Goal: Task Accomplishment & Management: Manage account settings

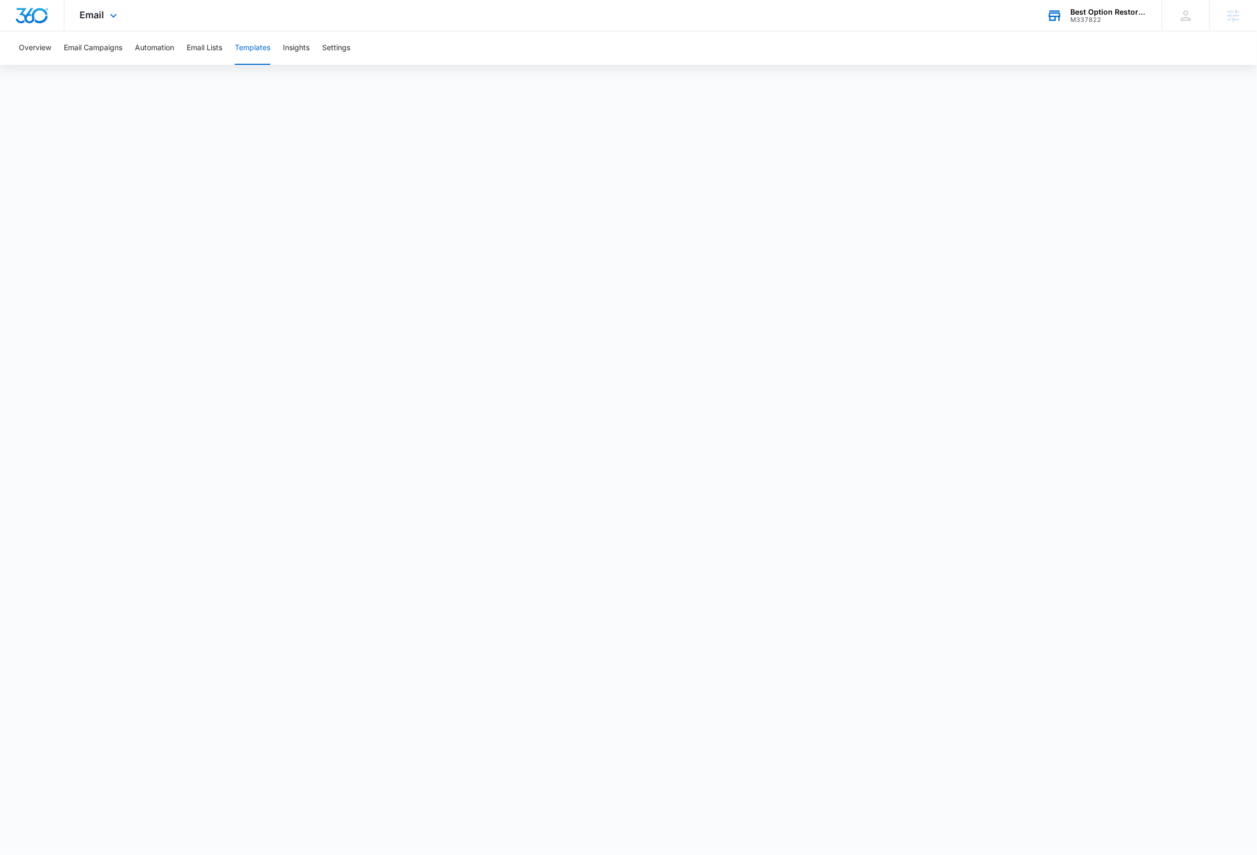
click at [1116, 11] on div "Best Option Restoration Franchise Marketing" at bounding box center [1108, 12] width 76 height 8
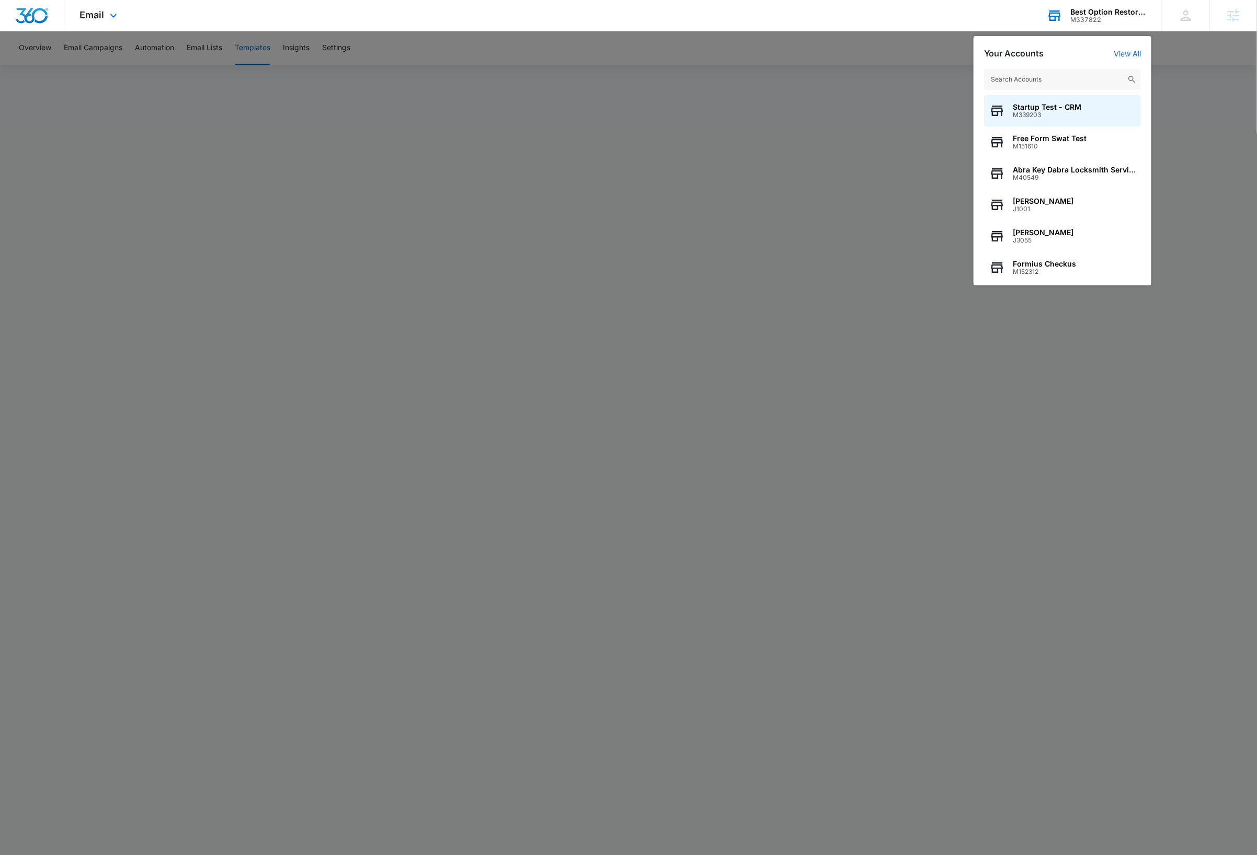
click at [1057, 78] on input "text" at bounding box center [1062, 79] width 157 height 21
type input "m2645"
click at [1041, 112] on span "M2645" at bounding box center [1050, 114] width 74 height 7
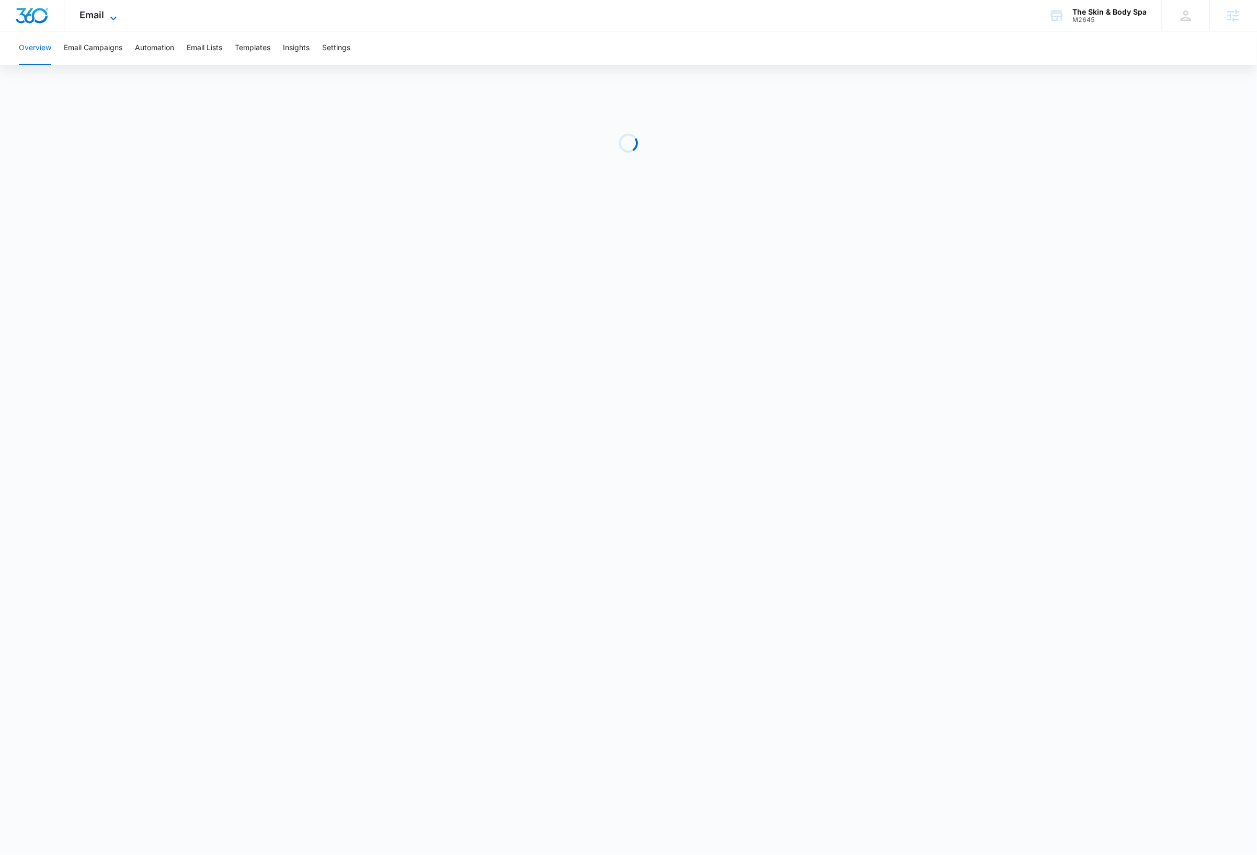
click at [111, 19] on icon at bounding box center [113, 18] width 13 height 13
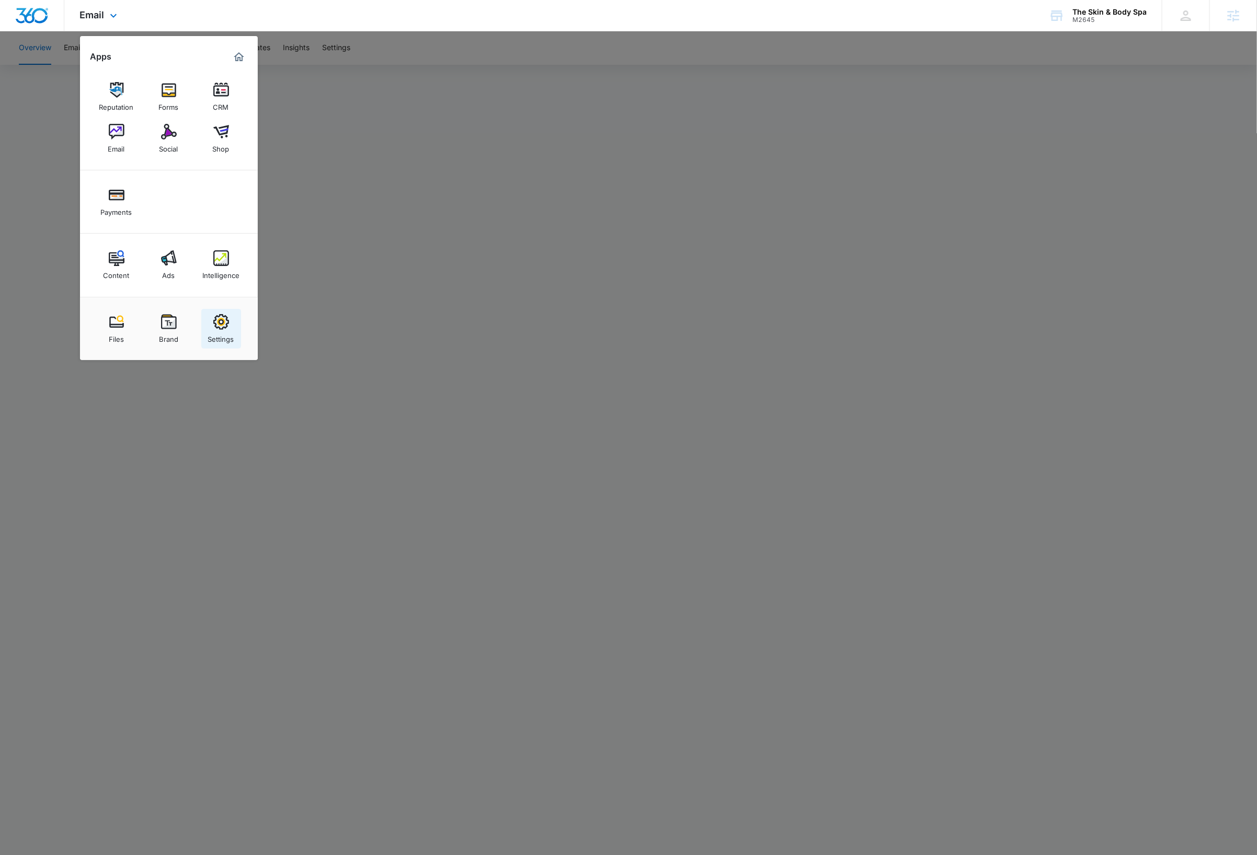
click at [213, 333] on div "Settings" at bounding box center [221, 337] width 26 height 14
select select "33"
select select "US"
select select "America/New_York"
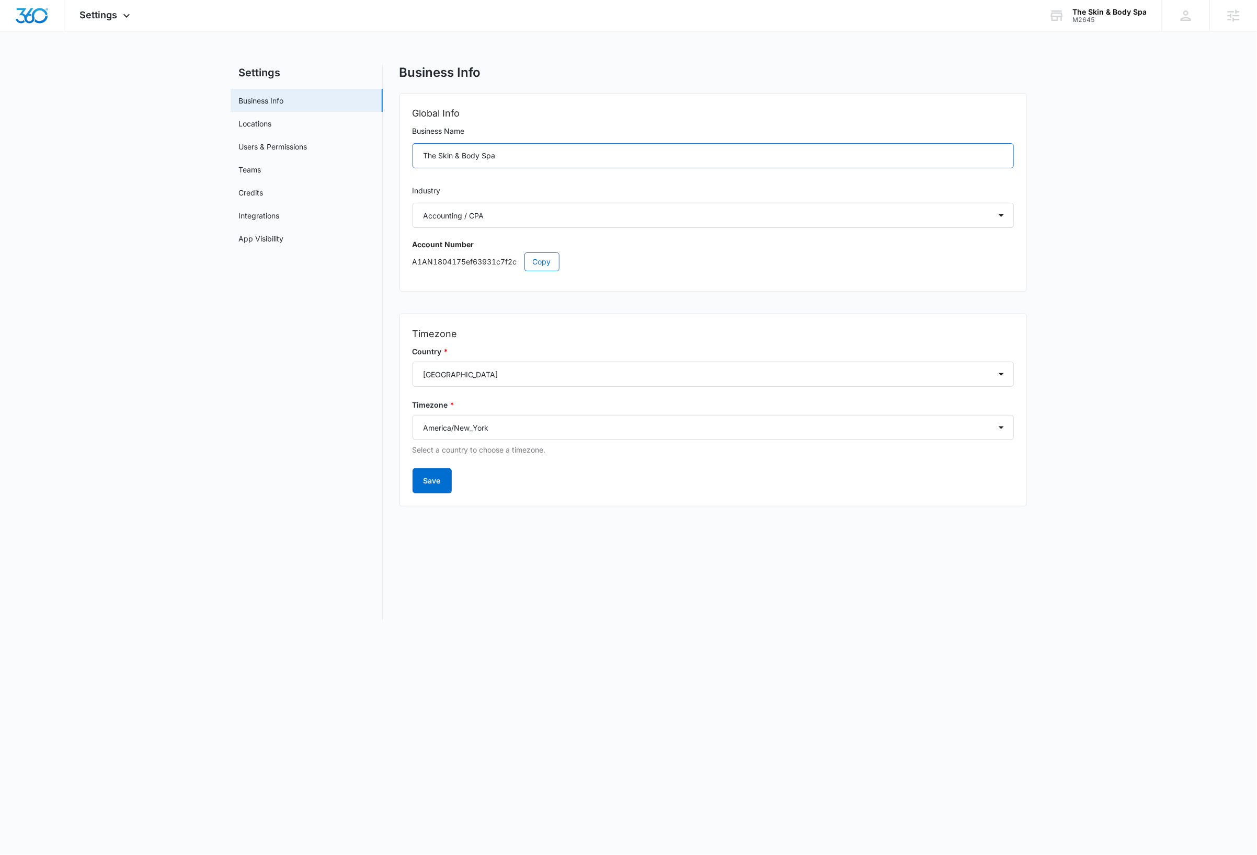
click at [531, 161] on input "The Skin & Body Spa" at bounding box center [713, 155] width 601 height 25
click at [542, 265] on span "Copy" at bounding box center [542, 262] width 18 height 12
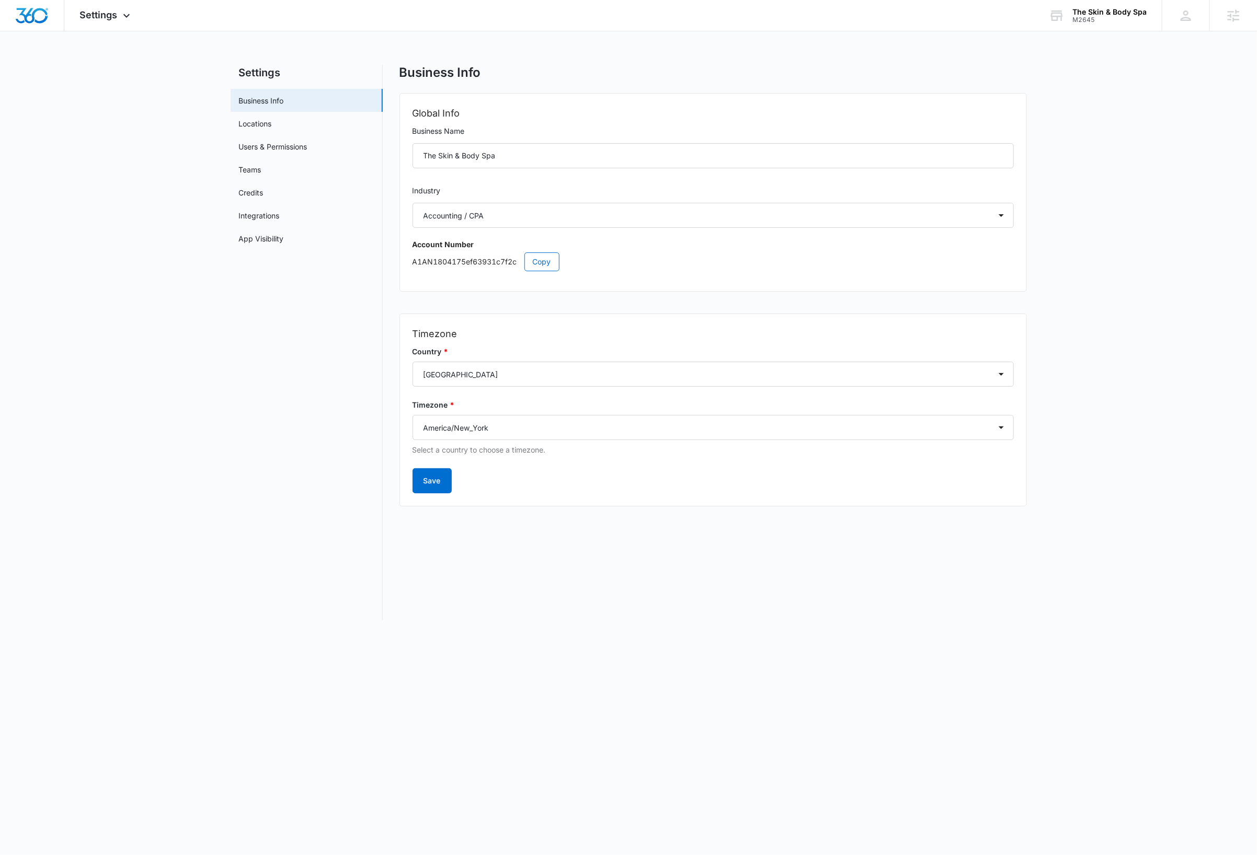
click at [112, 35] on div "Settings Apps Reputation Forms CRM Email Social Shop Payments Content Ads Intel…" at bounding box center [628, 316] width 1257 height 633
click at [112, 19] on span "Settings" at bounding box center [99, 14] width 38 height 11
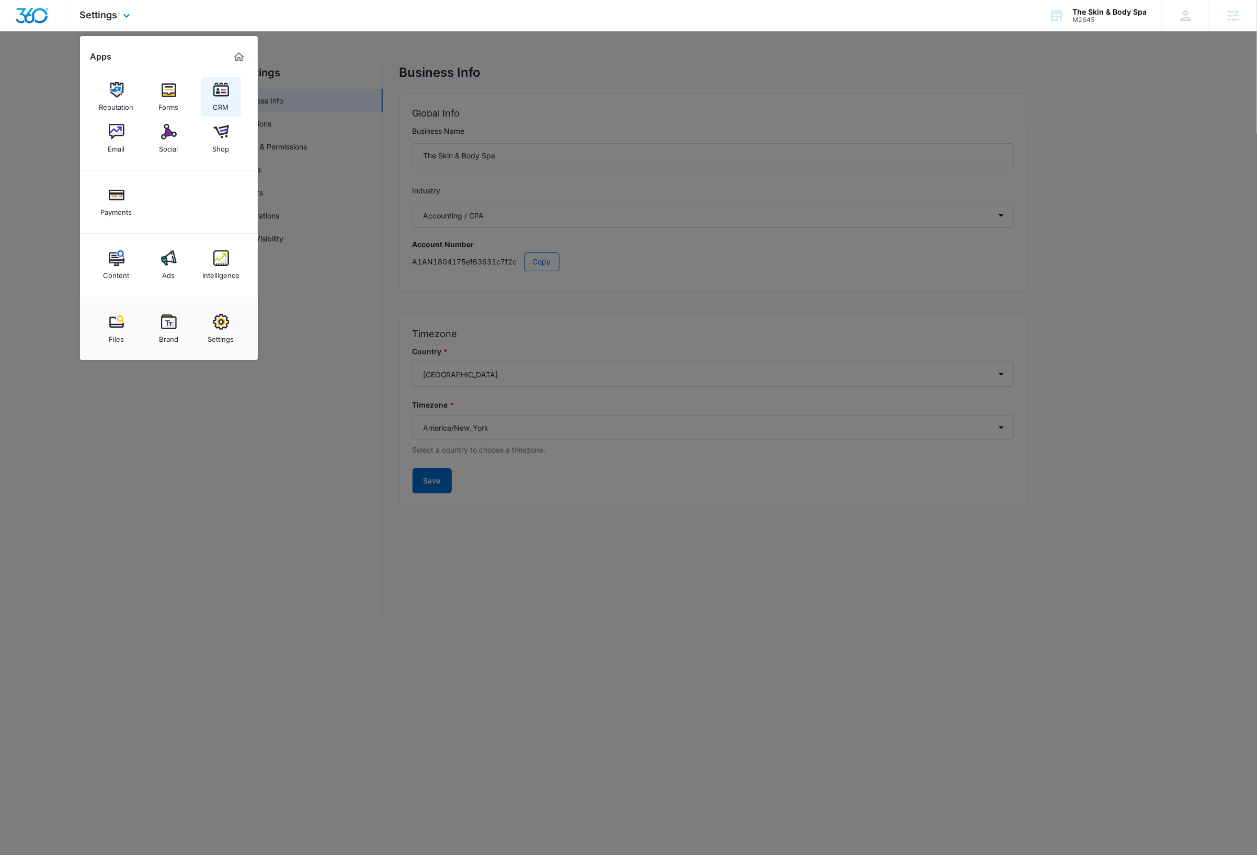
click at [235, 91] on link "CRM" at bounding box center [221, 97] width 40 height 40
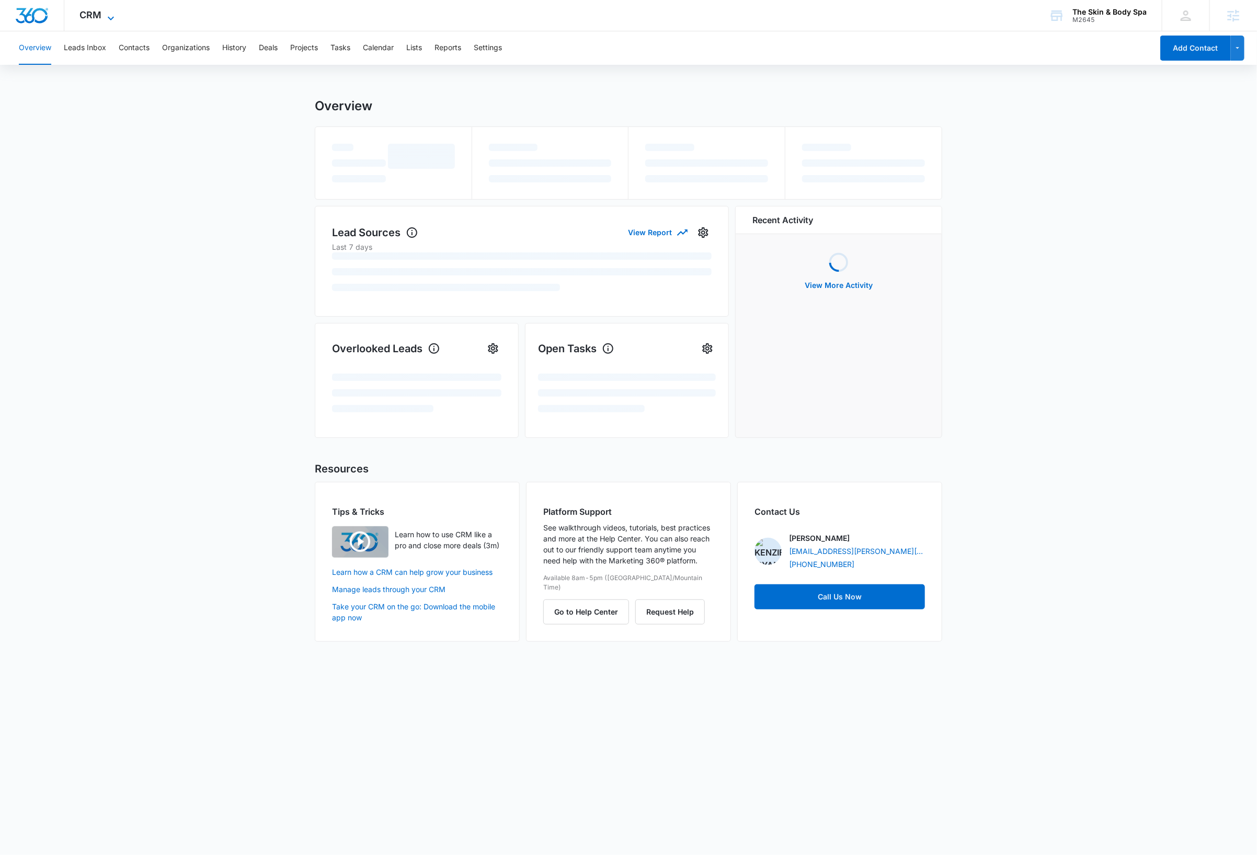
click at [86, 10] on span "CRM" at bounding box center [91, 14] width 22 height 11
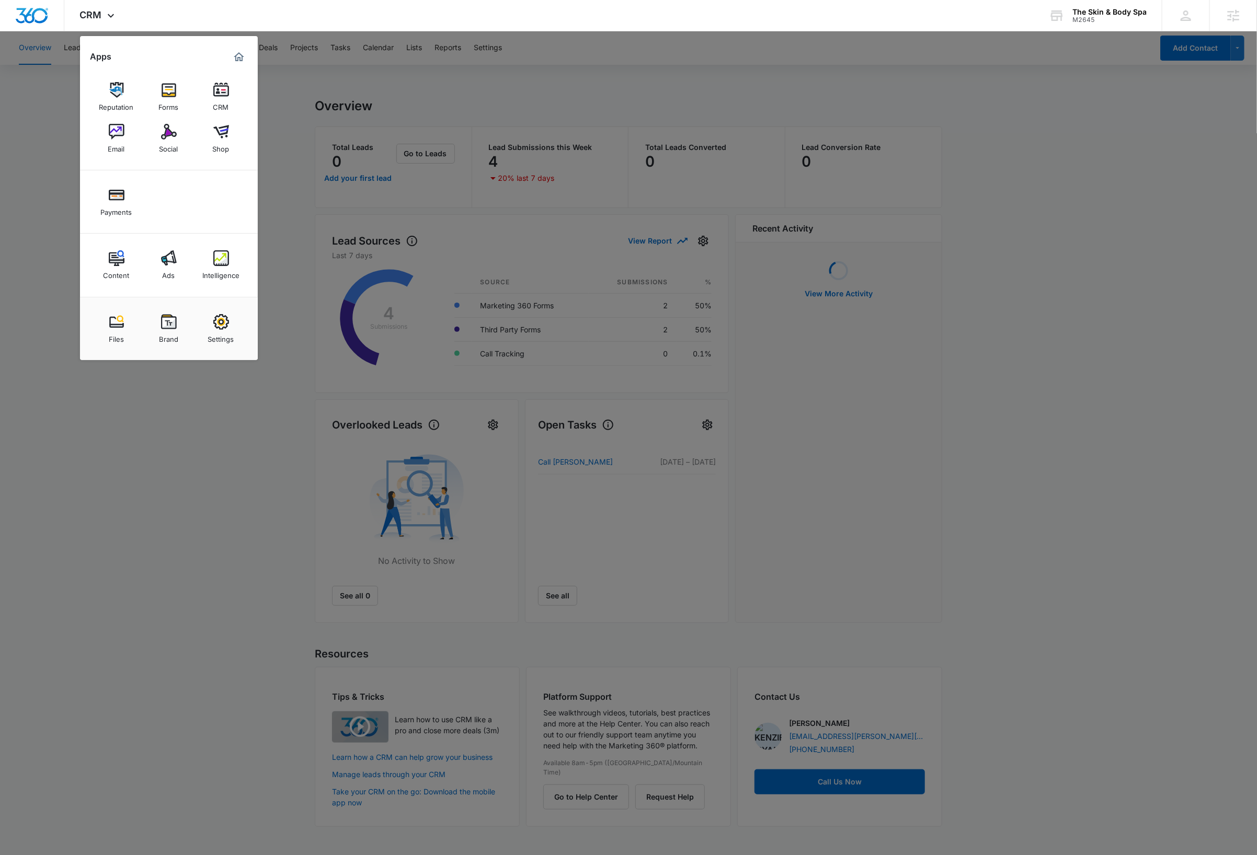
click at [166, 97] on img at bounding box center [169, 90] width 16 height 16
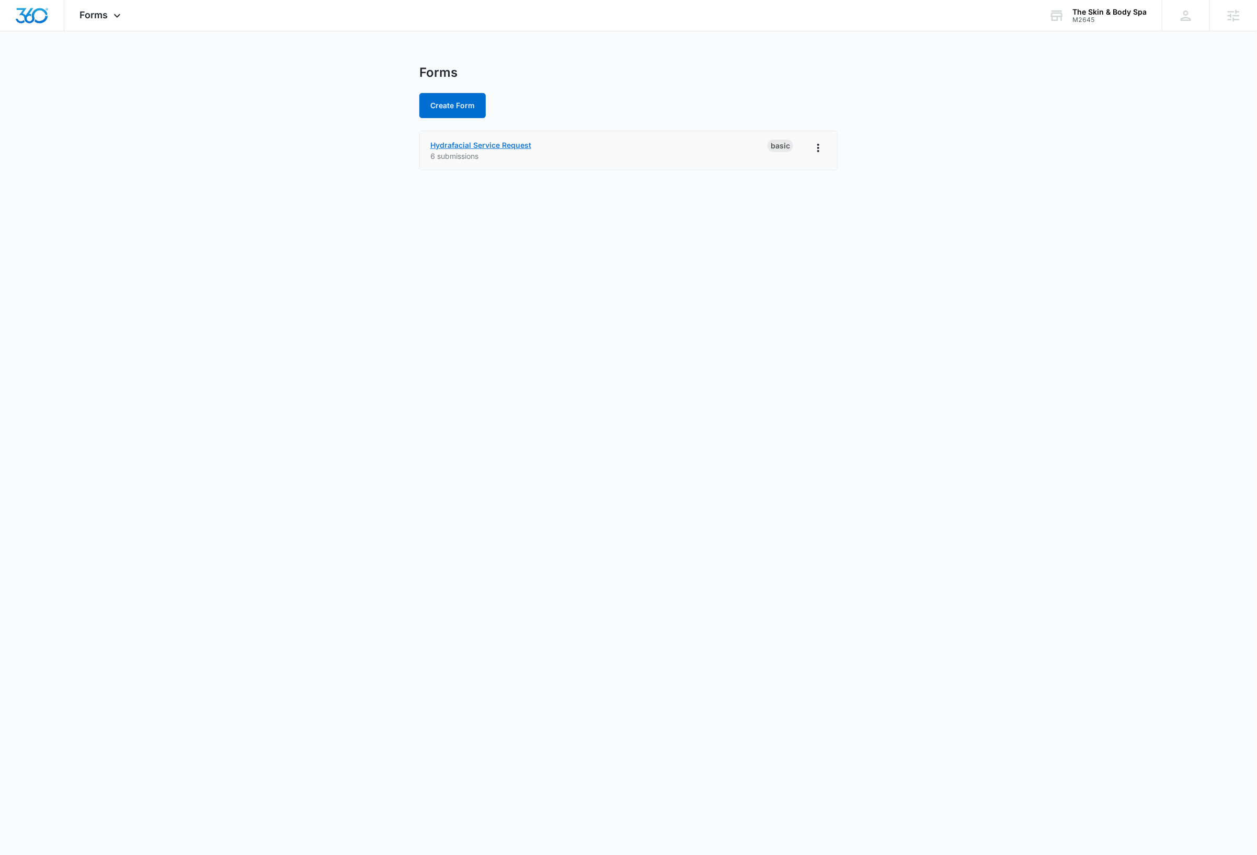
click at [516, 143] on link "Hydrafacial Service Request" at bounding box center [480, 145] width 101 height 9
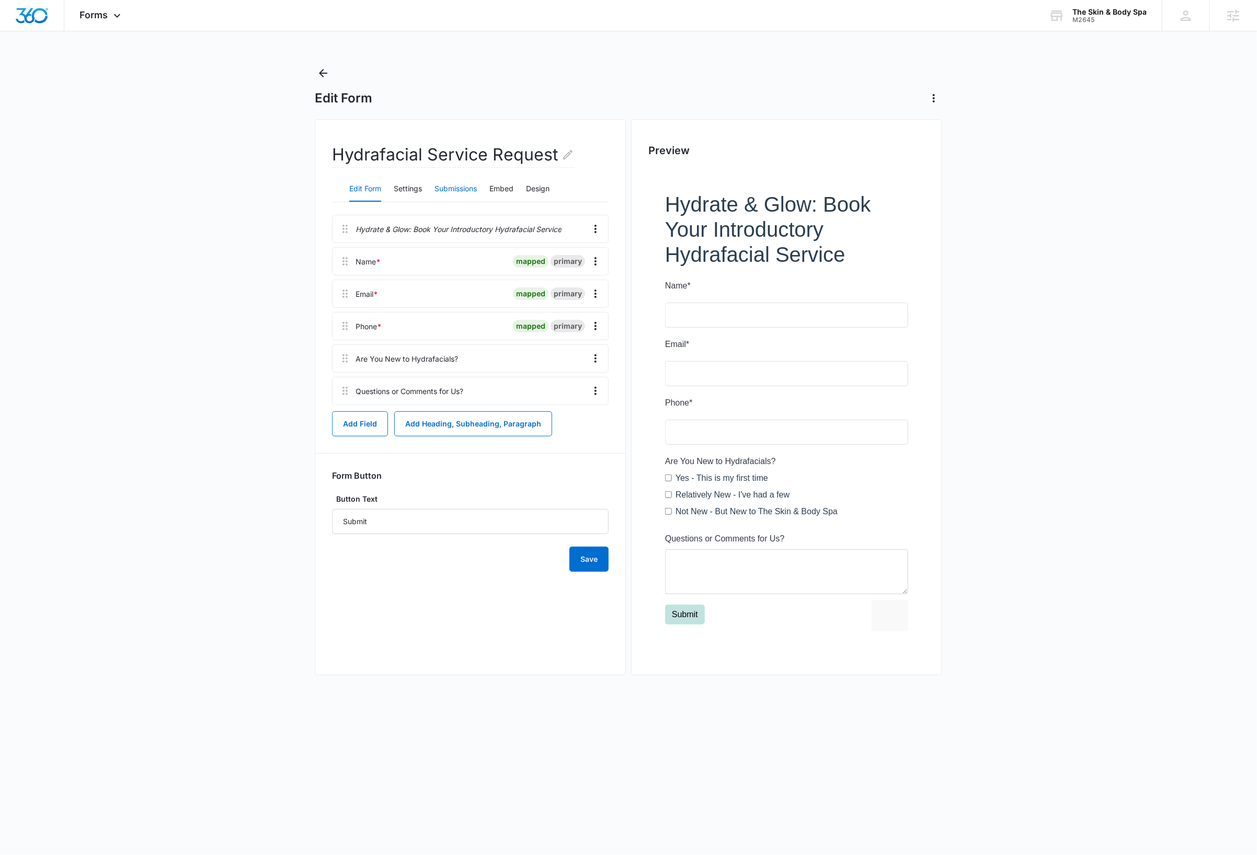
click at [460, 185] on button "Submissions" at bounding box center [456, 189] width 42 height 25
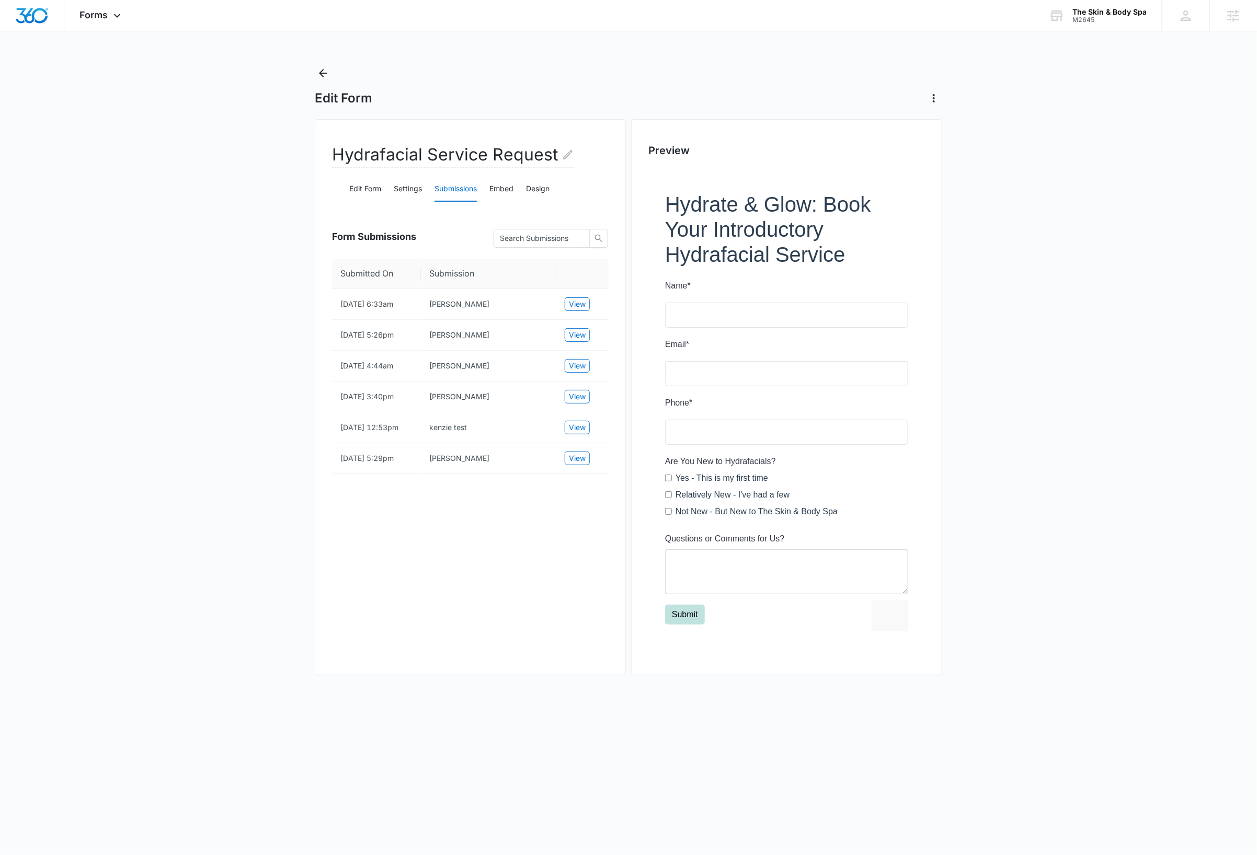
click at [1038, 436] on main "Edit Form Hydrafacial Service Request Edit Form Settings Submissions Embed Desi…" at bounding box center [628, 381] width 1257 height 632
click at [116, 16] on icon at bounding box center [117, 18] width 13 height 13
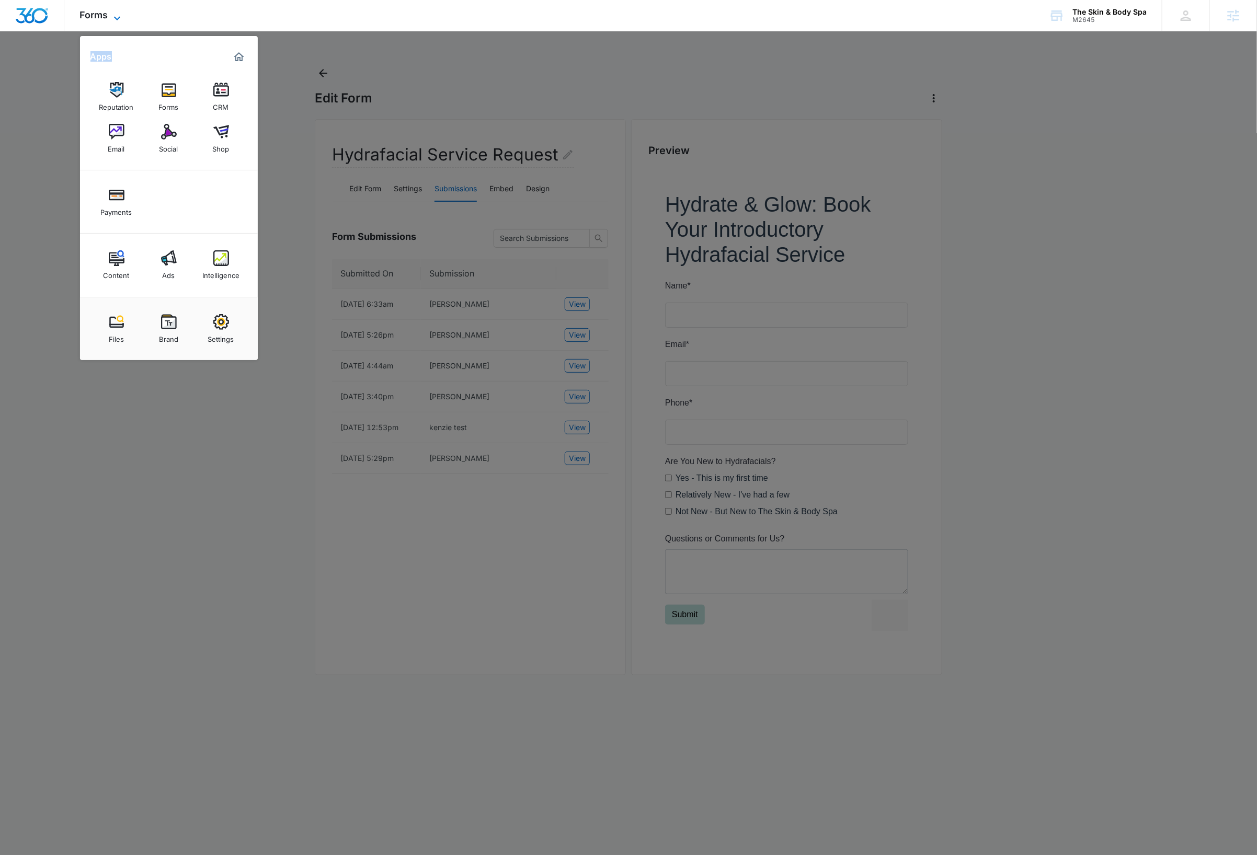
click at [116, 16] on icon at bounding box center [117, 18] width 13 height 13
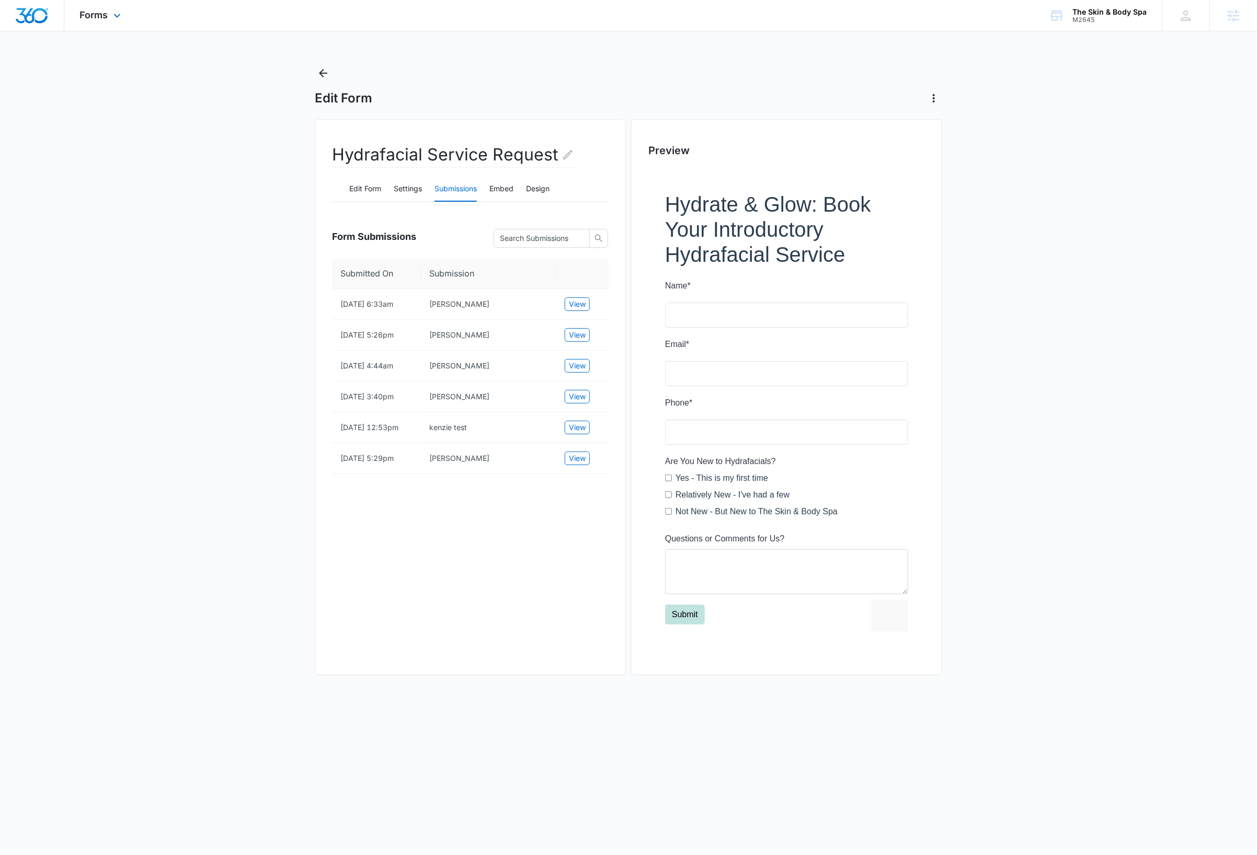
drag, startPoint x: 120, startPoint y: 12, endPoint x: 131, endPoint y: 62, distance: 51.4
click at [120, 12] on icon at bounding box center [117, 15] width 13 height 13
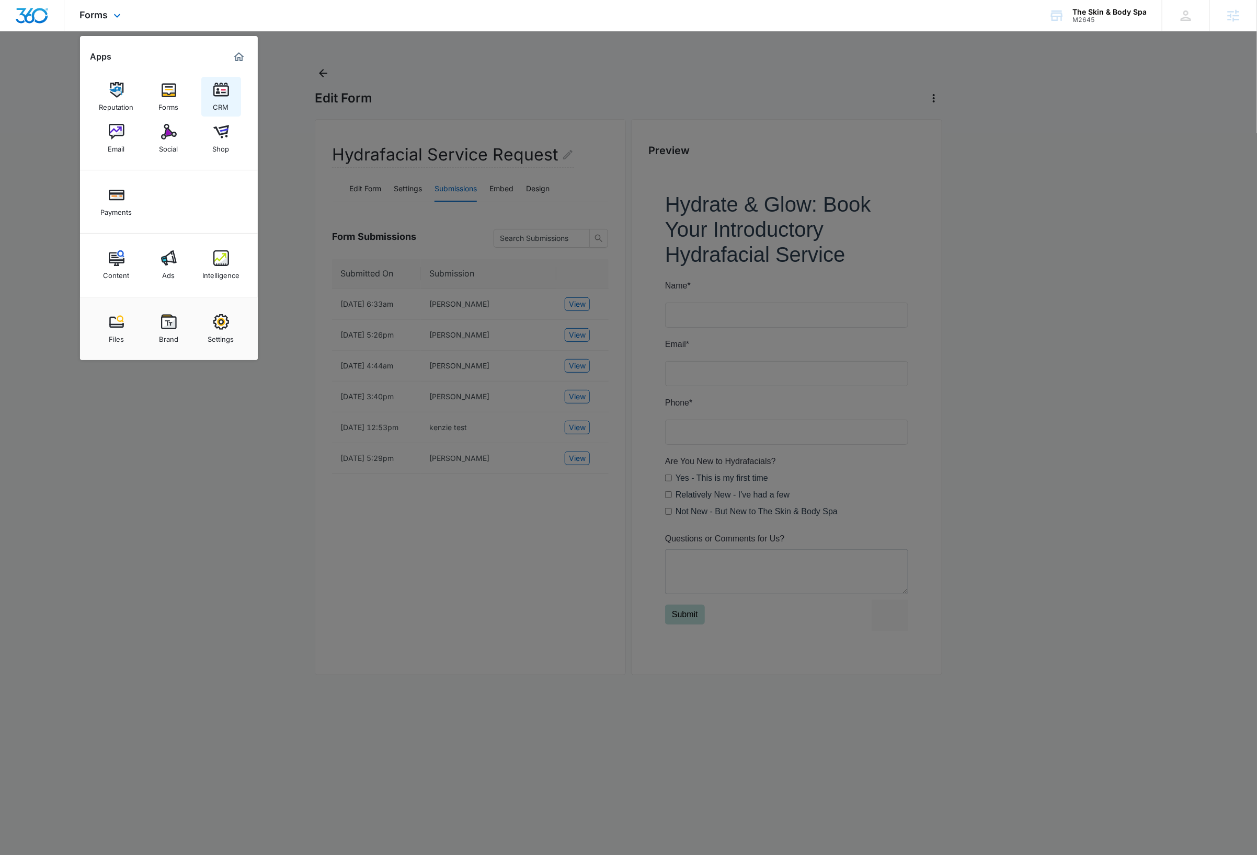
click at [222, 92] on img at bounding box center [221, 90] width 16 height 16
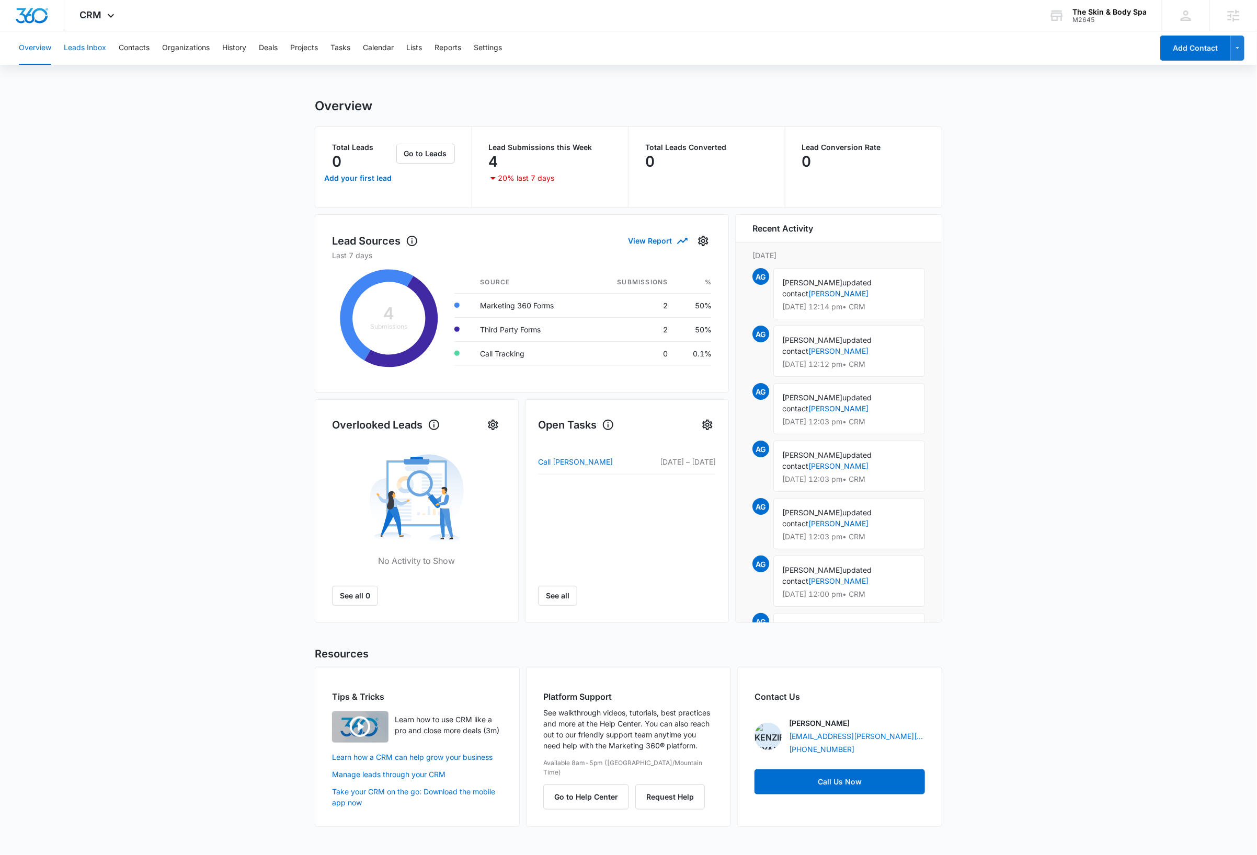
click at [83, 43] on button "Leads Inbox" at bounding box center [85, 47] width 42 height 33
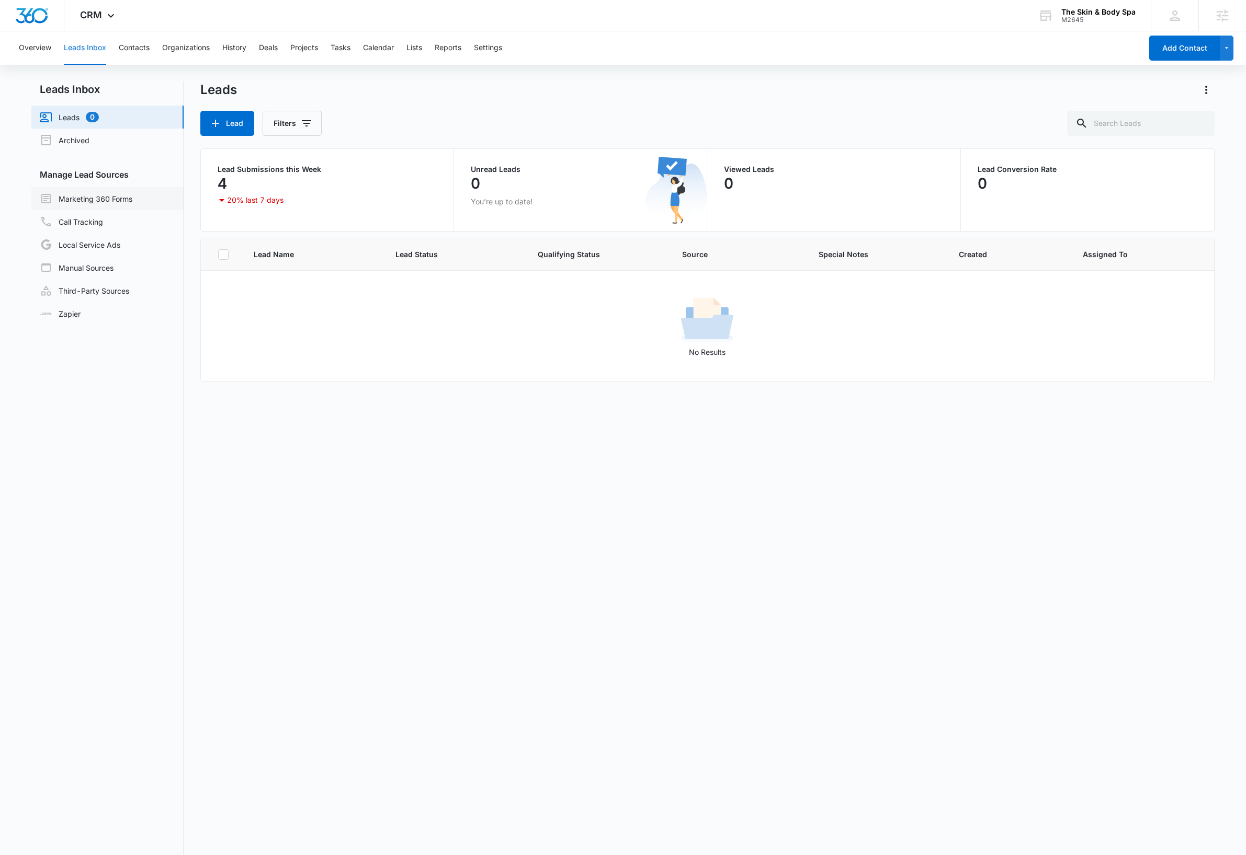
click at [111, 198] on link "Marketing 360 Forms" at bounding box center [86, 198] width 93 height 13
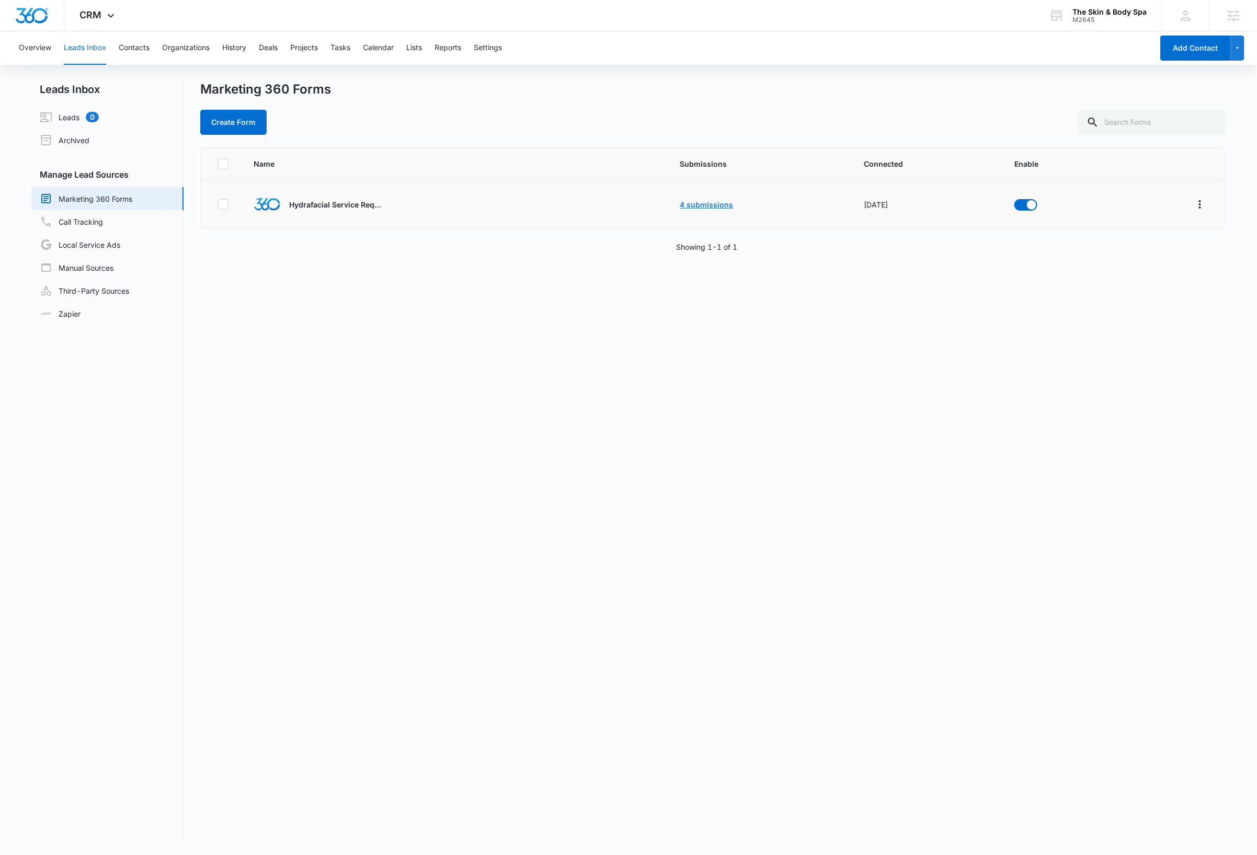
click at [714, 204] on link "4 submissions" at bounding box center [706, 204] width 53 height 9
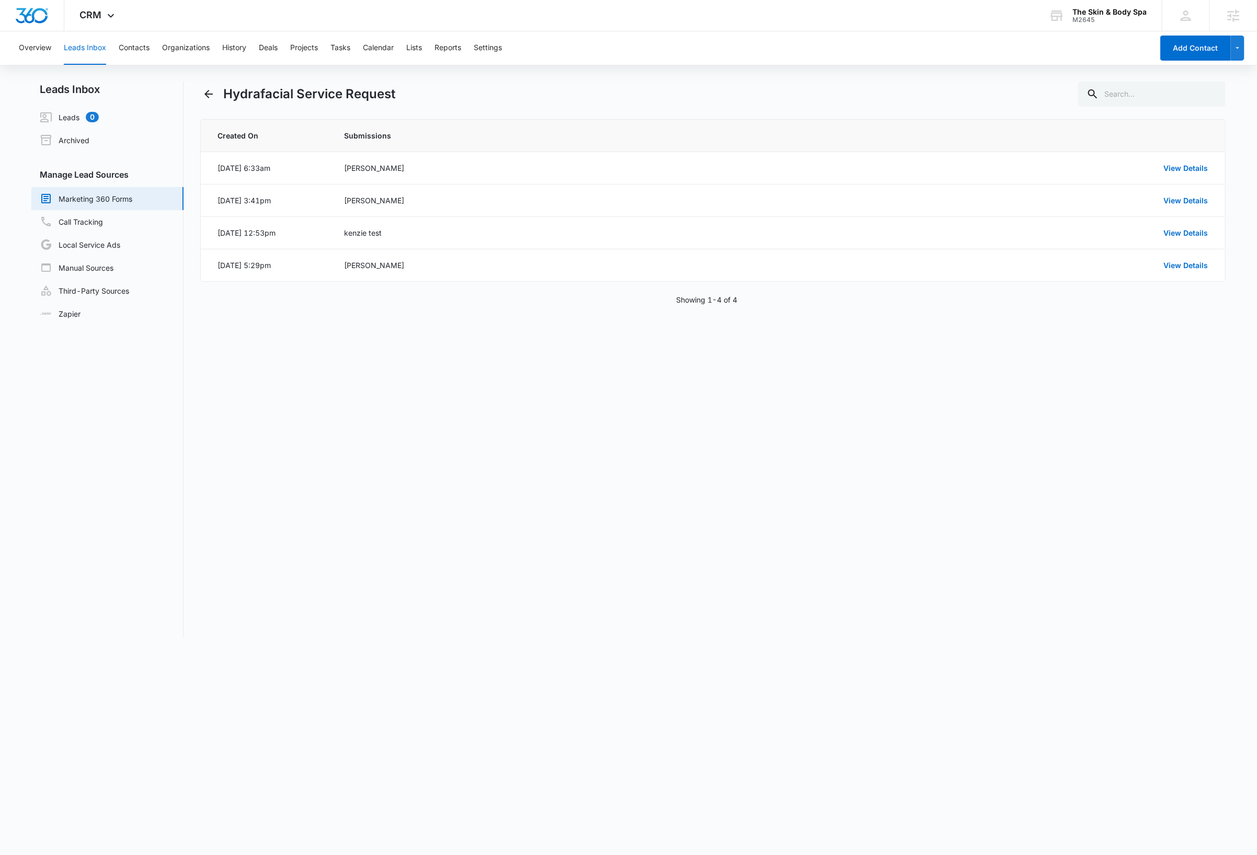
click at [905, 407] on div "Hydrafacial Service Request Created On Submissions Oct 13, 2025 at 6:33am Court…" at bounding box center [712, 360] width 1025 height 556
click at [94, 17] on span "CRM" at bounding box center [91, 14] width 22 height 11
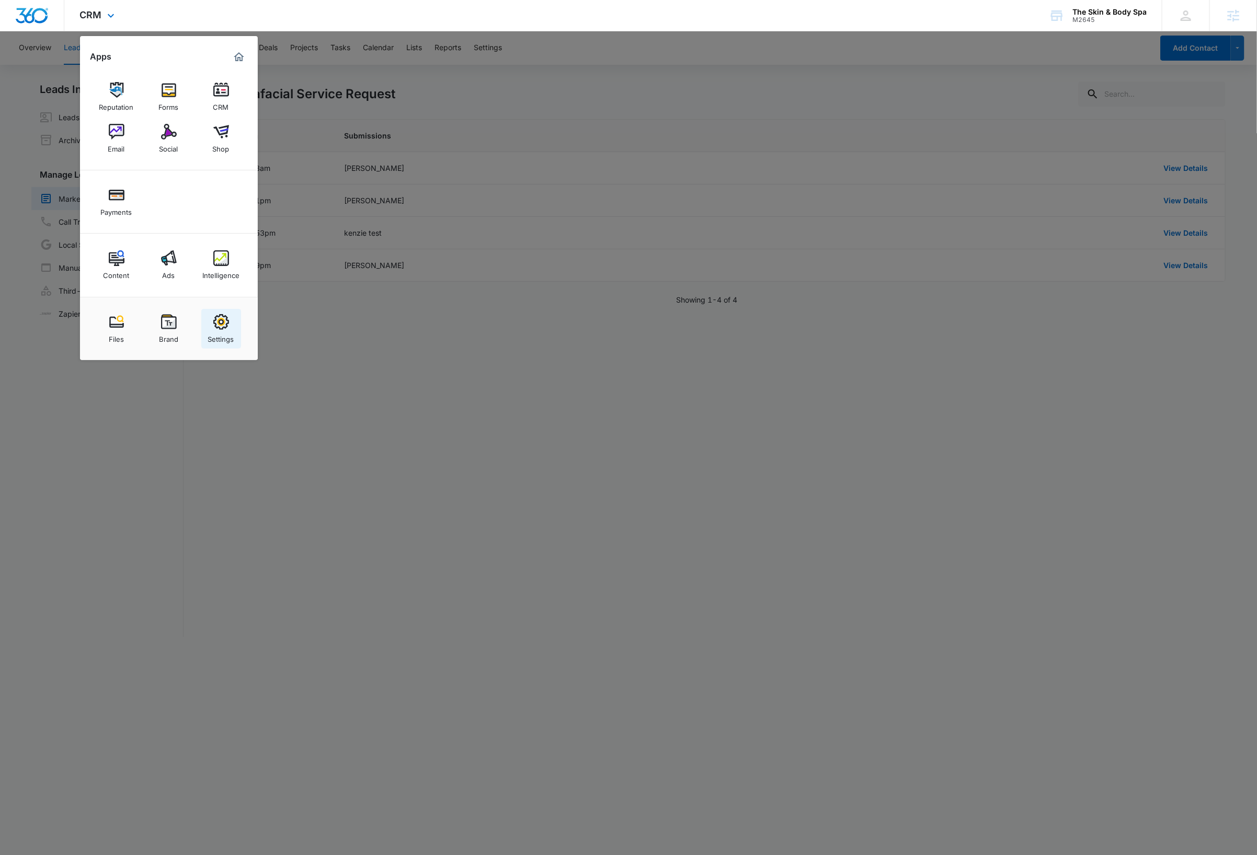
click at [222, 325] on img at bounding box center [221, 322] width 16 height 16
select select "33"
select select "US"
select select "America/New_York"
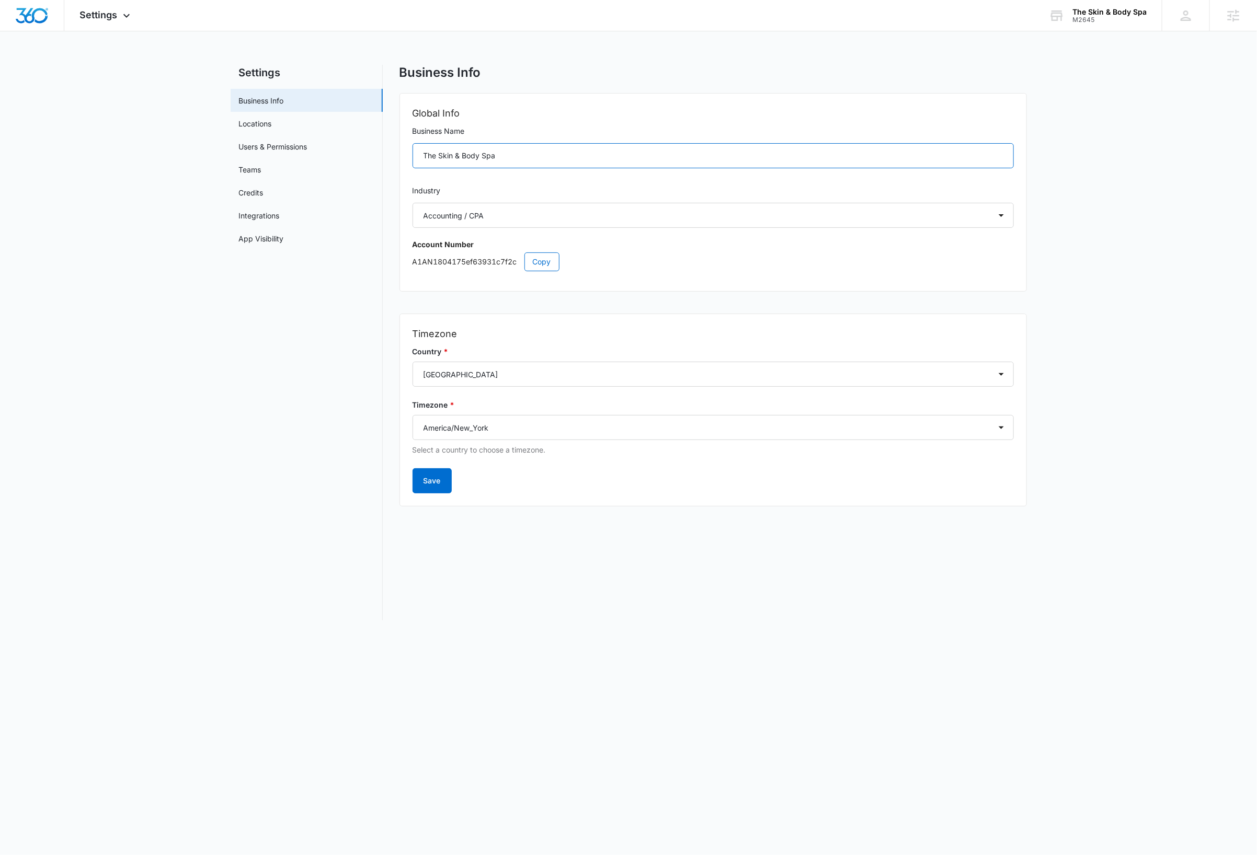
click at [529, 160] on input "The Skin & Body Spa" at bounding box center [713, 155] width 601 height 25
click at [1120, 16] on div "M2645" at bounding box center [1109, 19] width 74 height 7
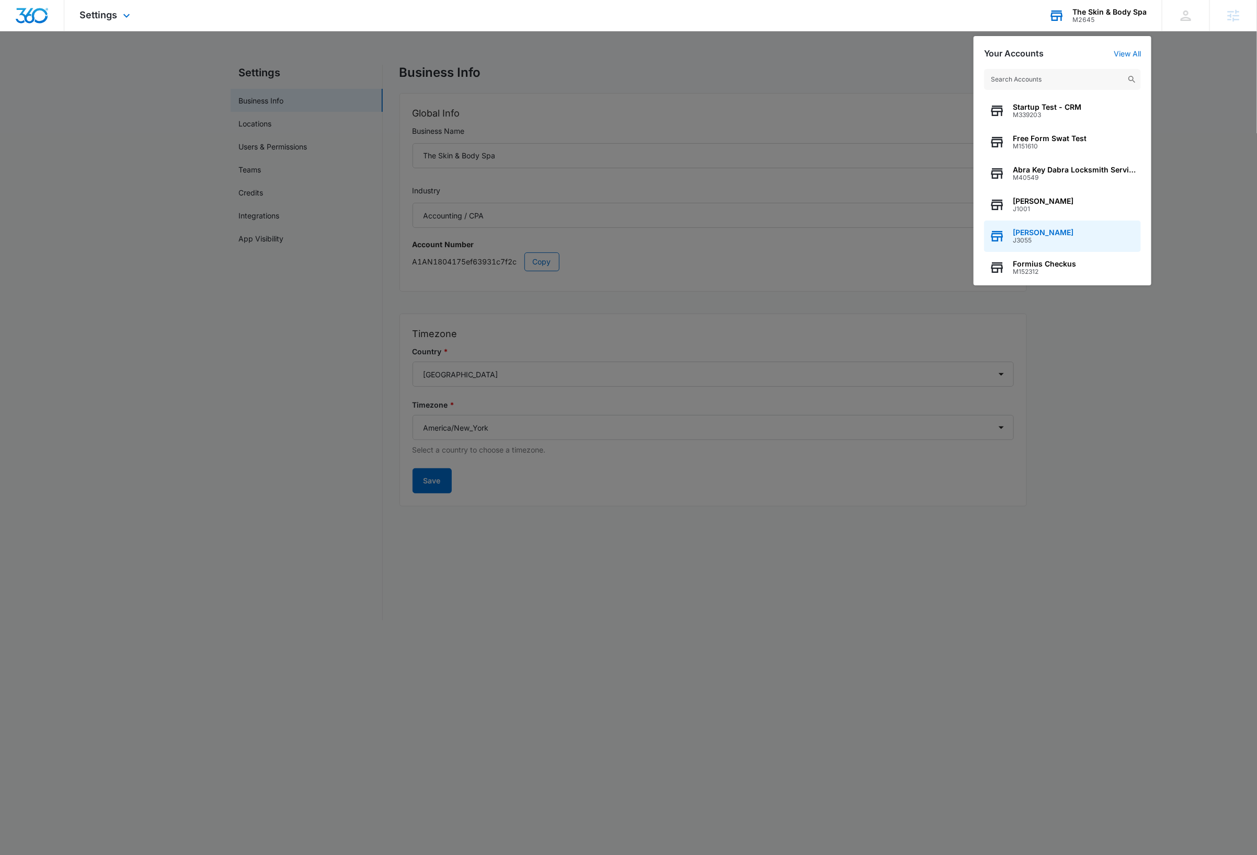
click at [1082, 233] on div "Dave Bettger J3055" at bounding box center [1062, 236] width 157 height 31
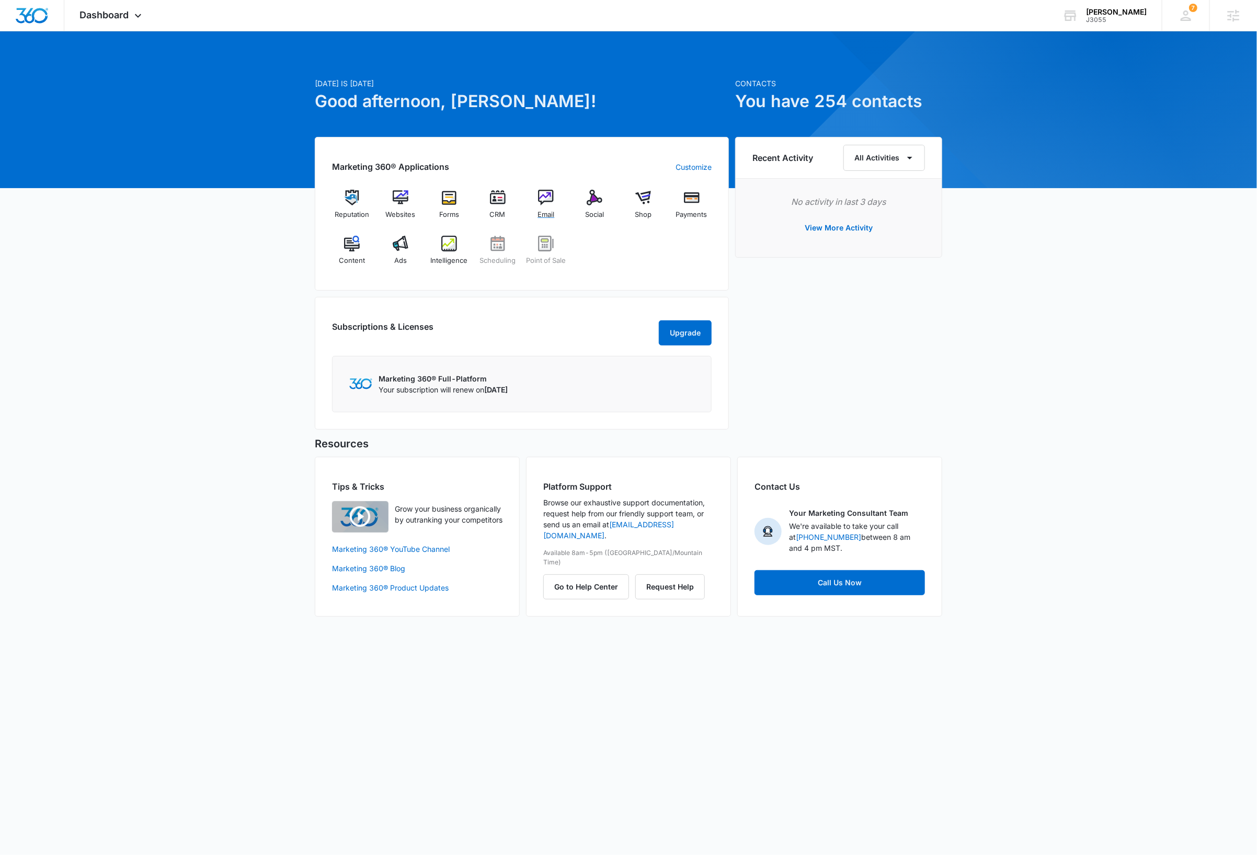
click at [544, 196] on img at bounding box center [546, 198] width 16 height 16
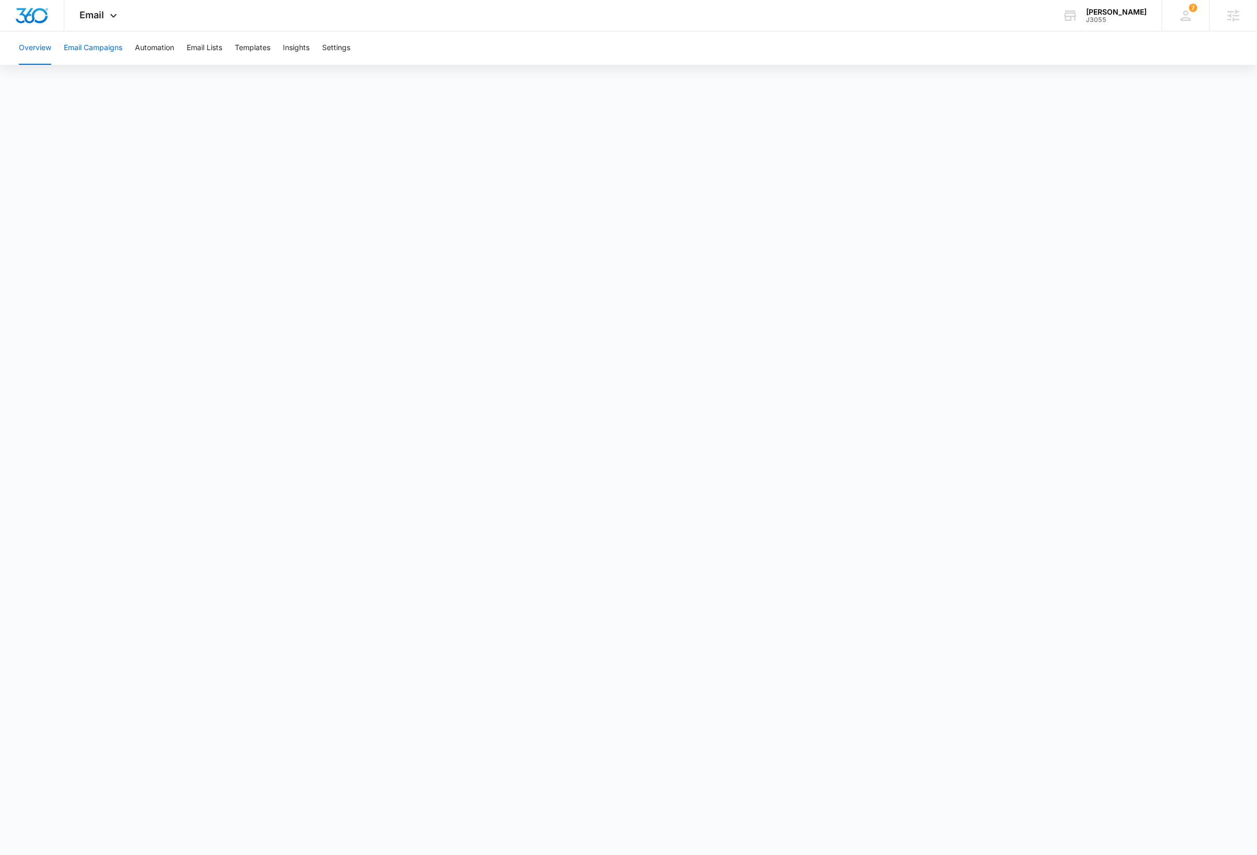
click at [108, 47] on button "Email Campaigns" at bounding box center [93, 47] width 59 height 33
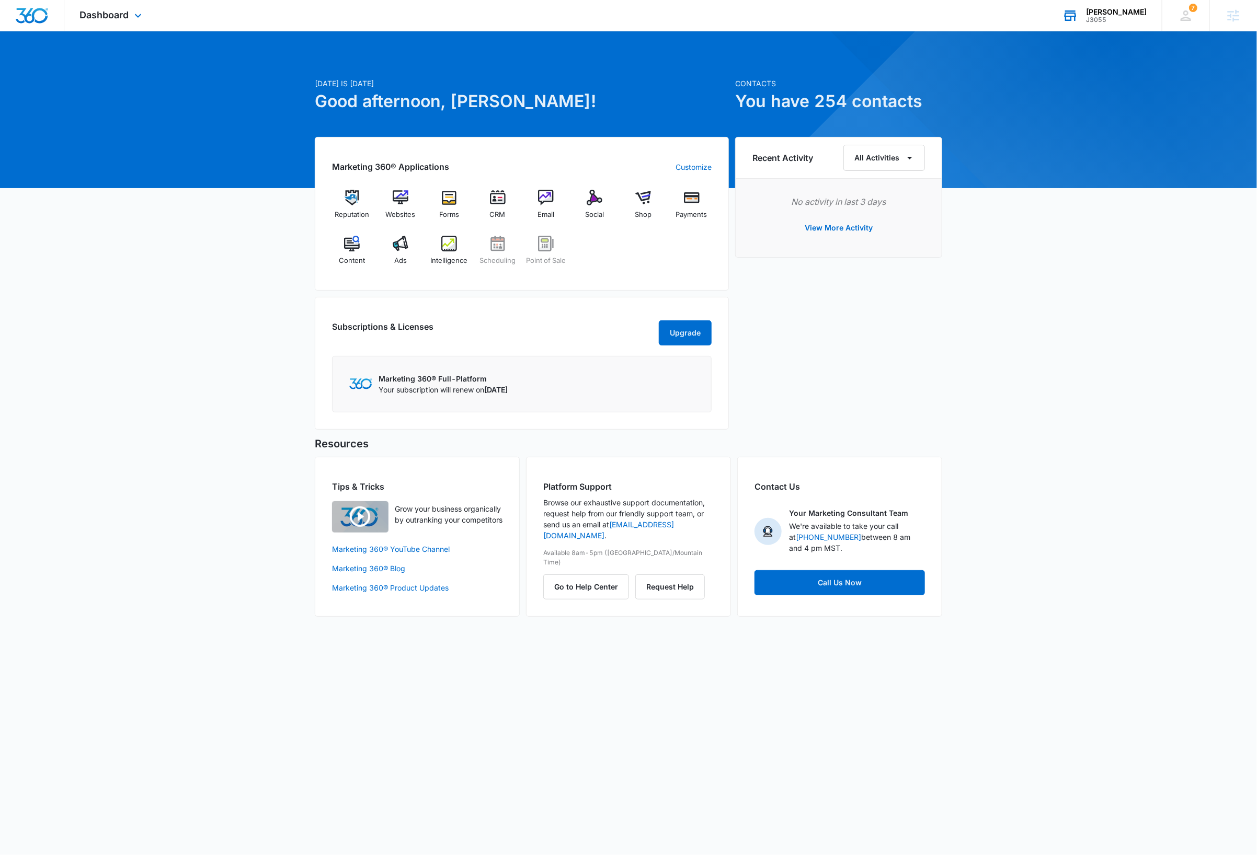
click at [1139, 16] on div "J3055" at bounding box center [1116, 19] width 61 height 7
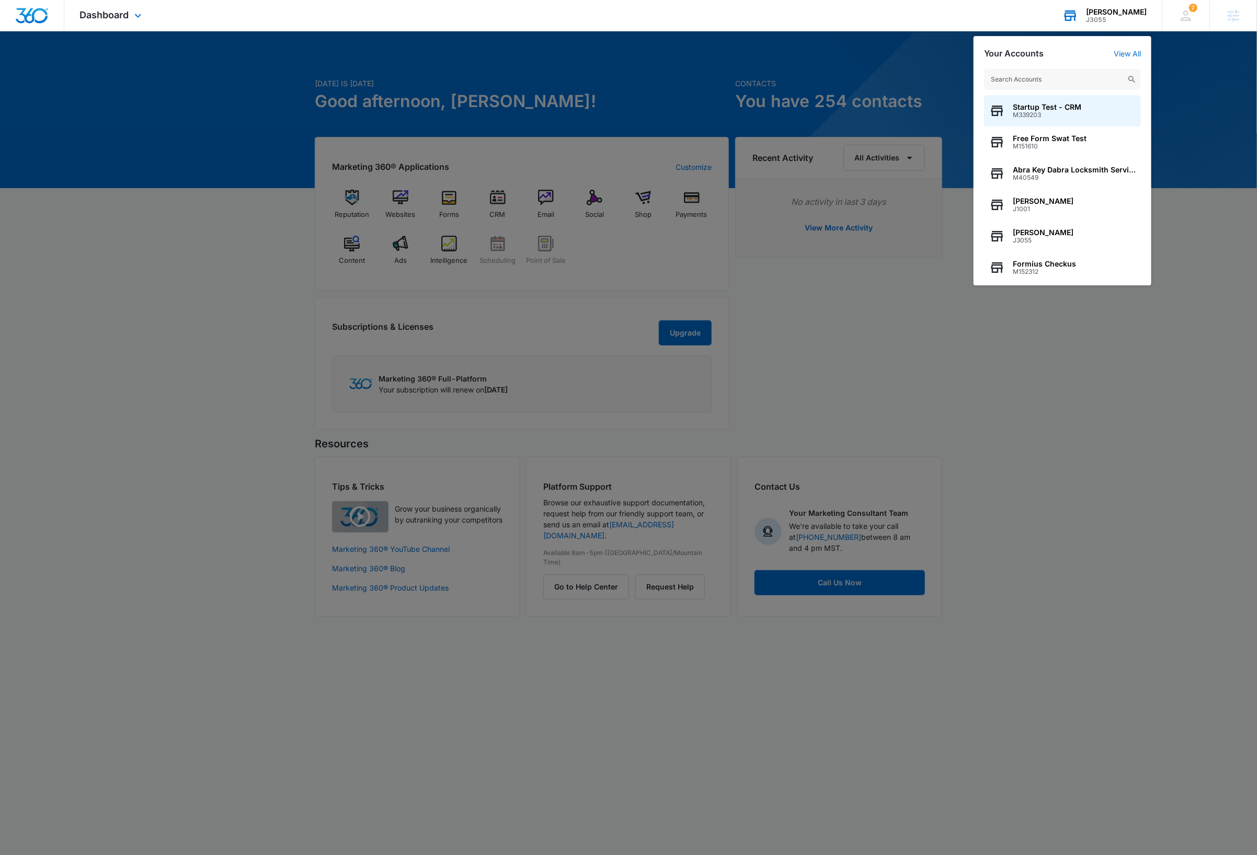
click at [1078, 81] on input "text" at bounding box center [1062, 79] width 157 height 21
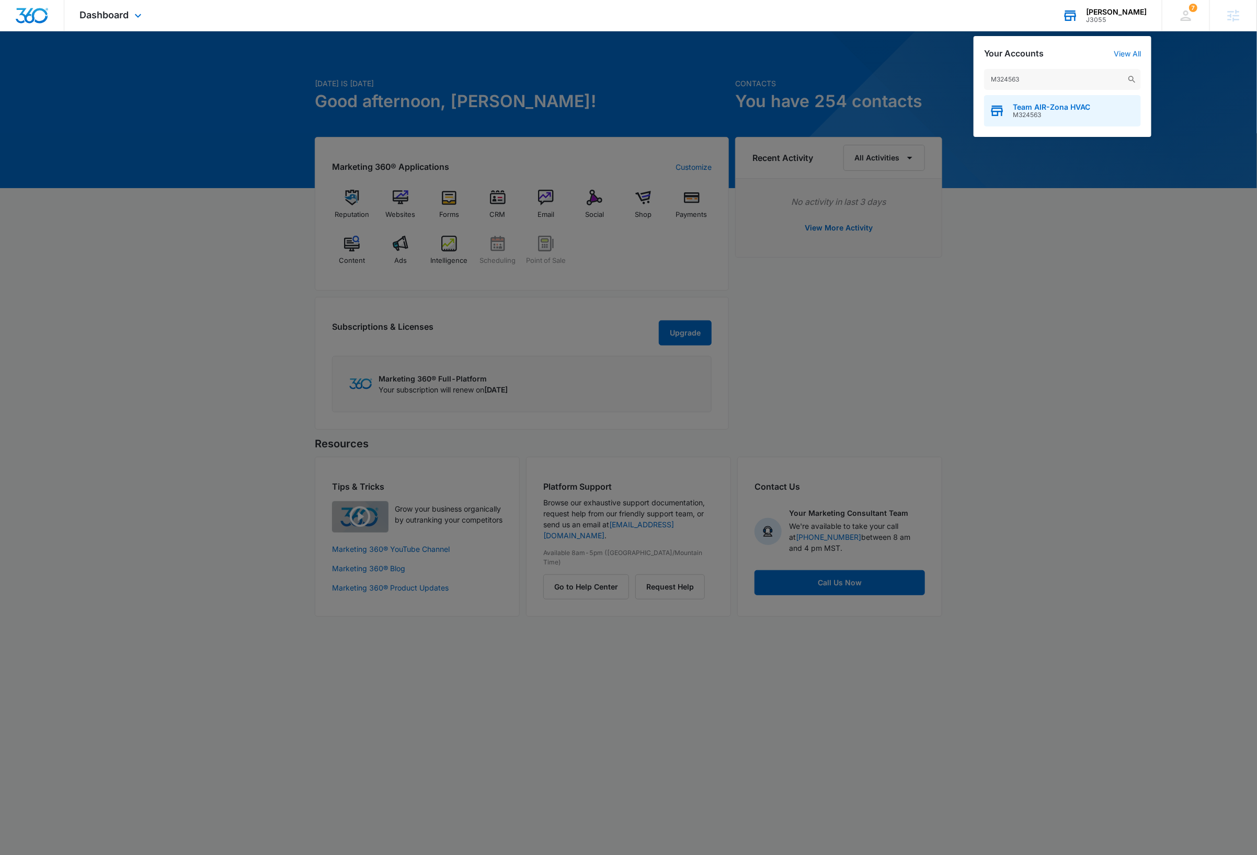
type input "M324563"
click at [1090, 101] on div "Team AIR-Zona HVAC M324563" at bounding box center [1062, 110] width 157 height 31
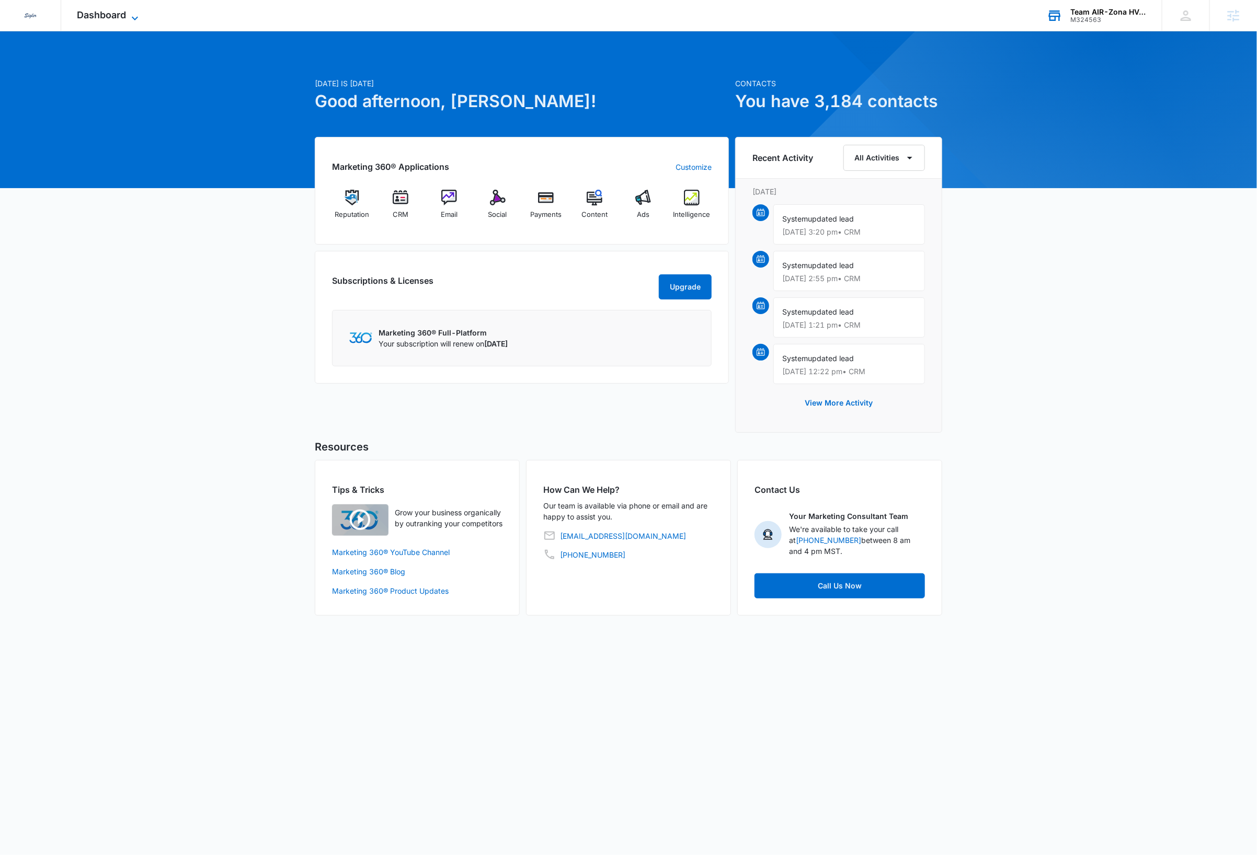
click at [134, 17] on icon at bounding box center [135, 18] width 13 height 13
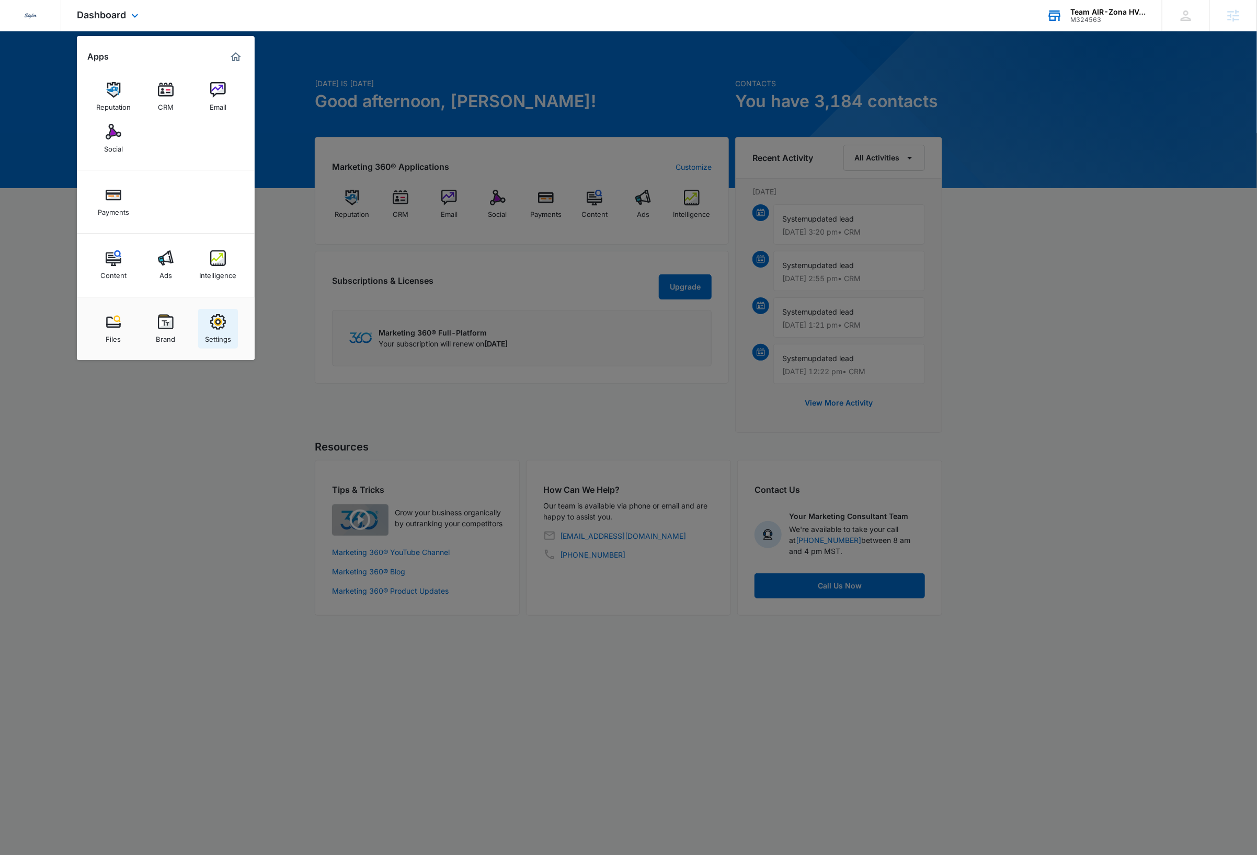
click at [220, 330] on img at bounding box center [218, 322] width 16 height 16
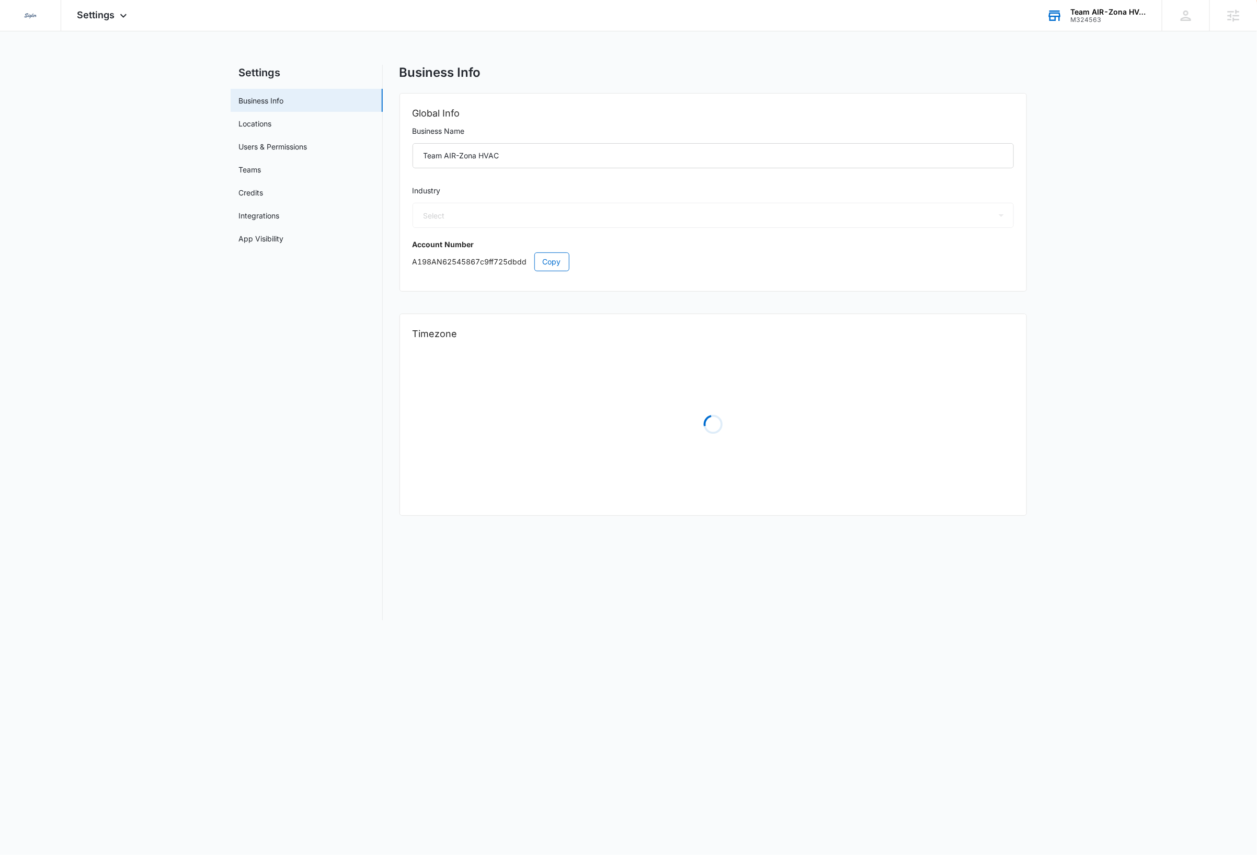
select select "3"
select select "US"
select select "America/Denver"
click at [533, 158] on input "Team AIR-Zona HVAC" at bounding box center [713, 155] width 601 height 25
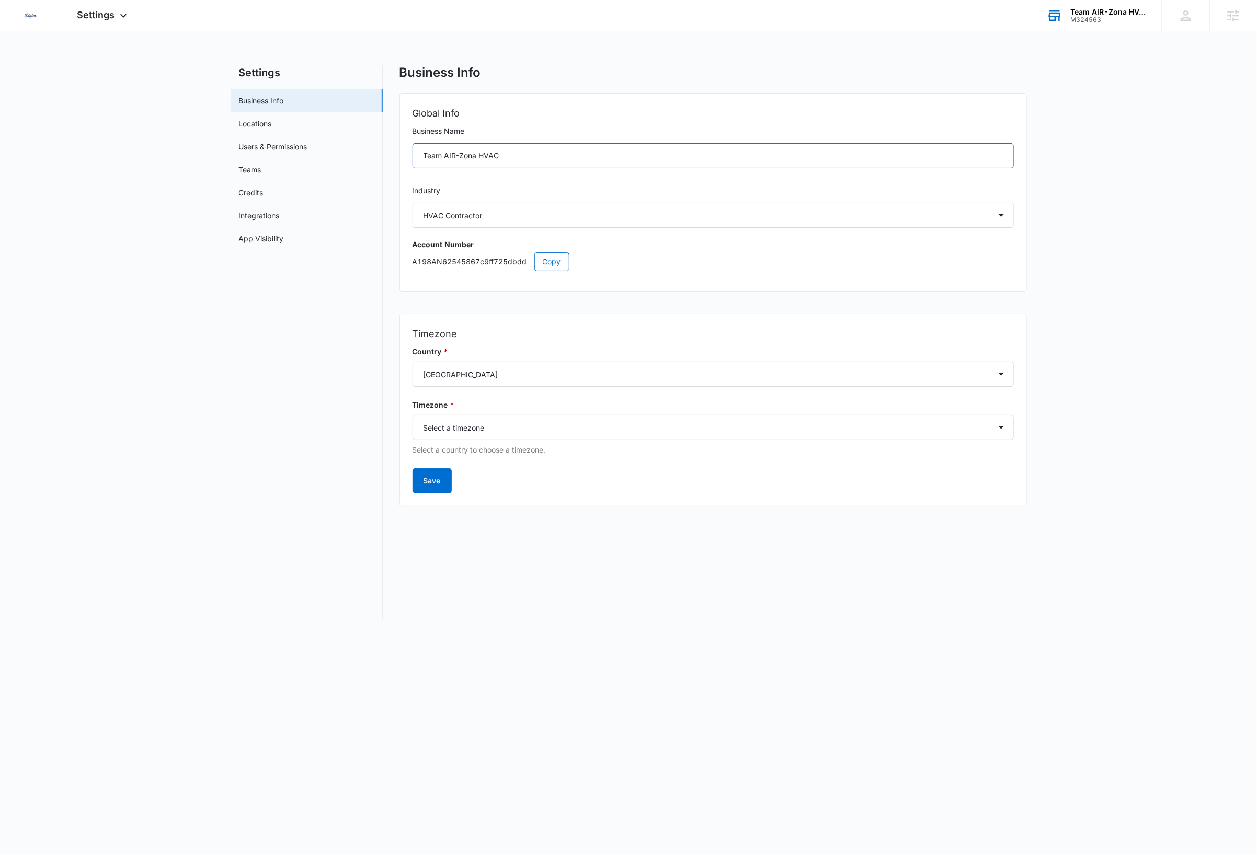
click at [533, 158] on input "Team AIR-Zona HVAC" at bounding box center [713, 155] width 601 height 25
click at [552, 258] on span "Copy" at bounding box center [552, 262] width 18 height 12
click at [116, 15] on div "Settings Apps Reputation CRM Email Social Payments Content Ads Intelligence Fil…" at bounding box center [103, 15] width 84 height 31
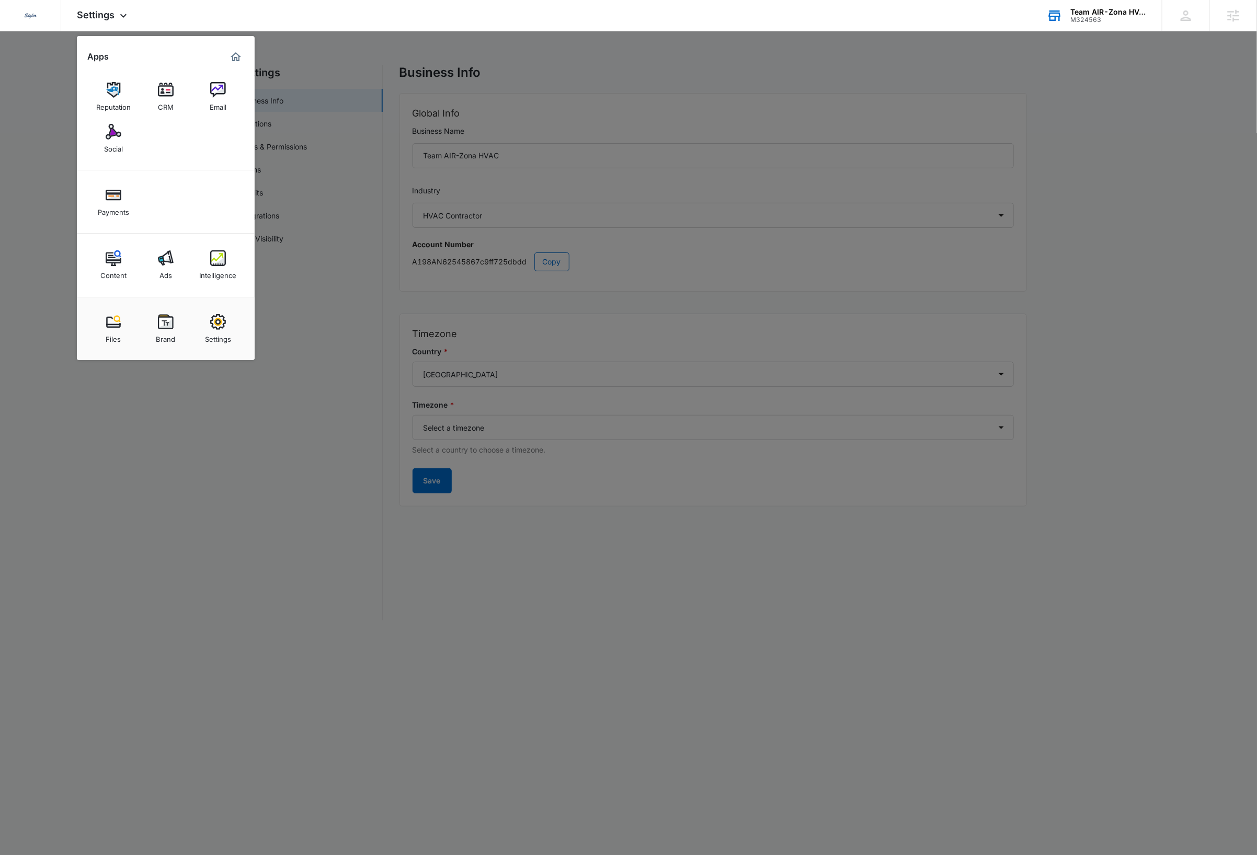
click at [165, 264] on img at bounding box center [166, 258] width 16 height 16
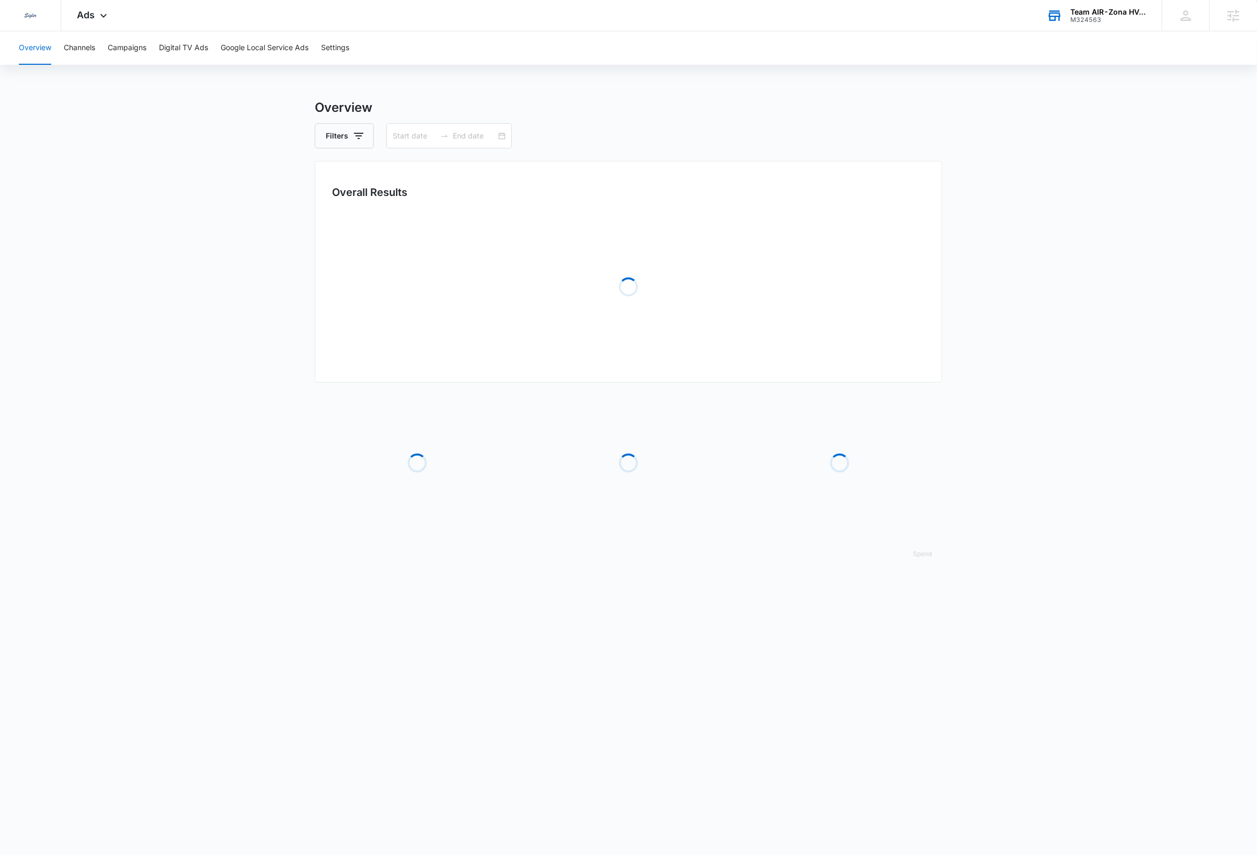
type input "09/12/2025"
type input "10/12/2025"
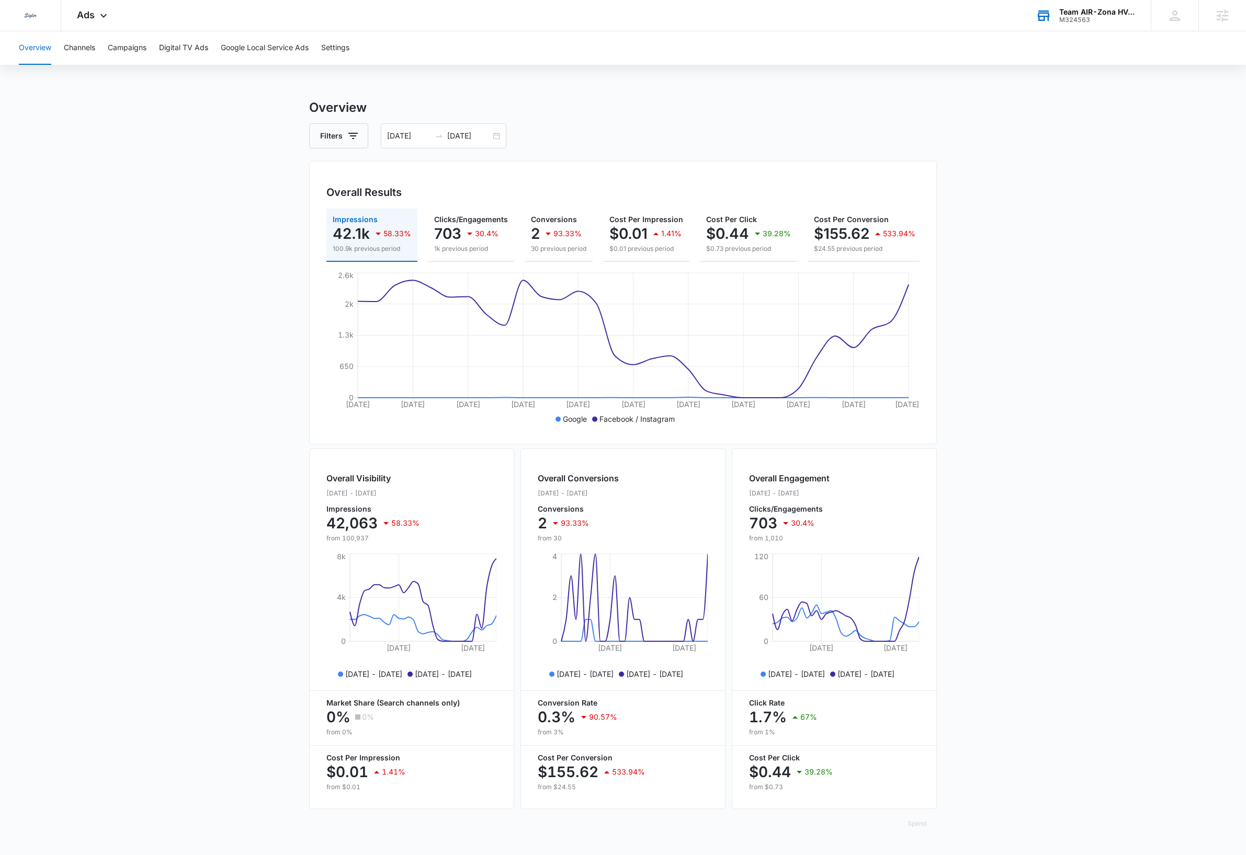
scroll to position [6, 0]
click at [135, 49] on button "Campaigns" at bounding box center [127, 47] width 39 height 33
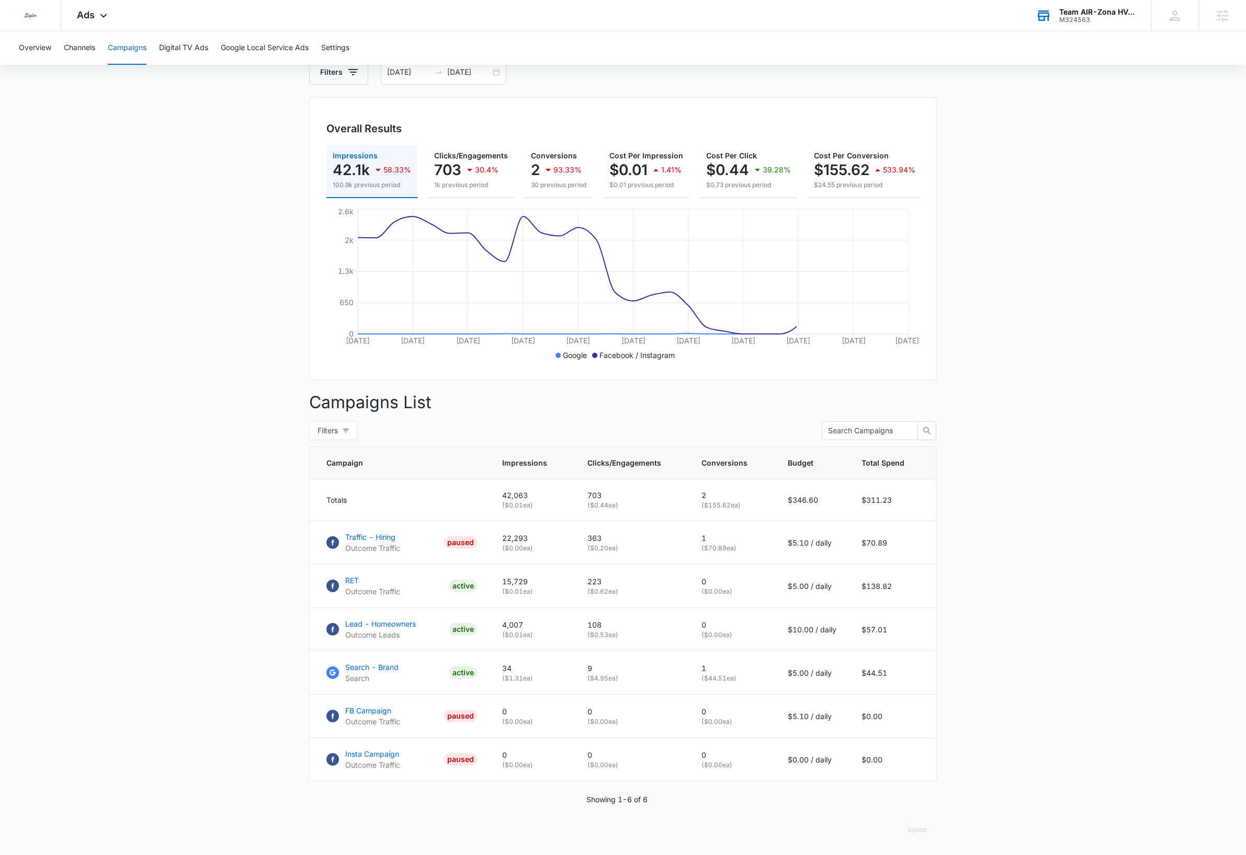
scroll to position [78, 0]
click at [921, 830] on button "Spend" at bounding box center [917, 830] width 40 height 25
click at [920, 809] on div "Raw" at bounding box center [925, 812] width 30 height 6
click at [910, 831] on button "Spend" at bounding box center [917, 830] width 40 height 25
click at [928, 795] on div "Optimized" at bounding box center [925, 798] width 30 height 6
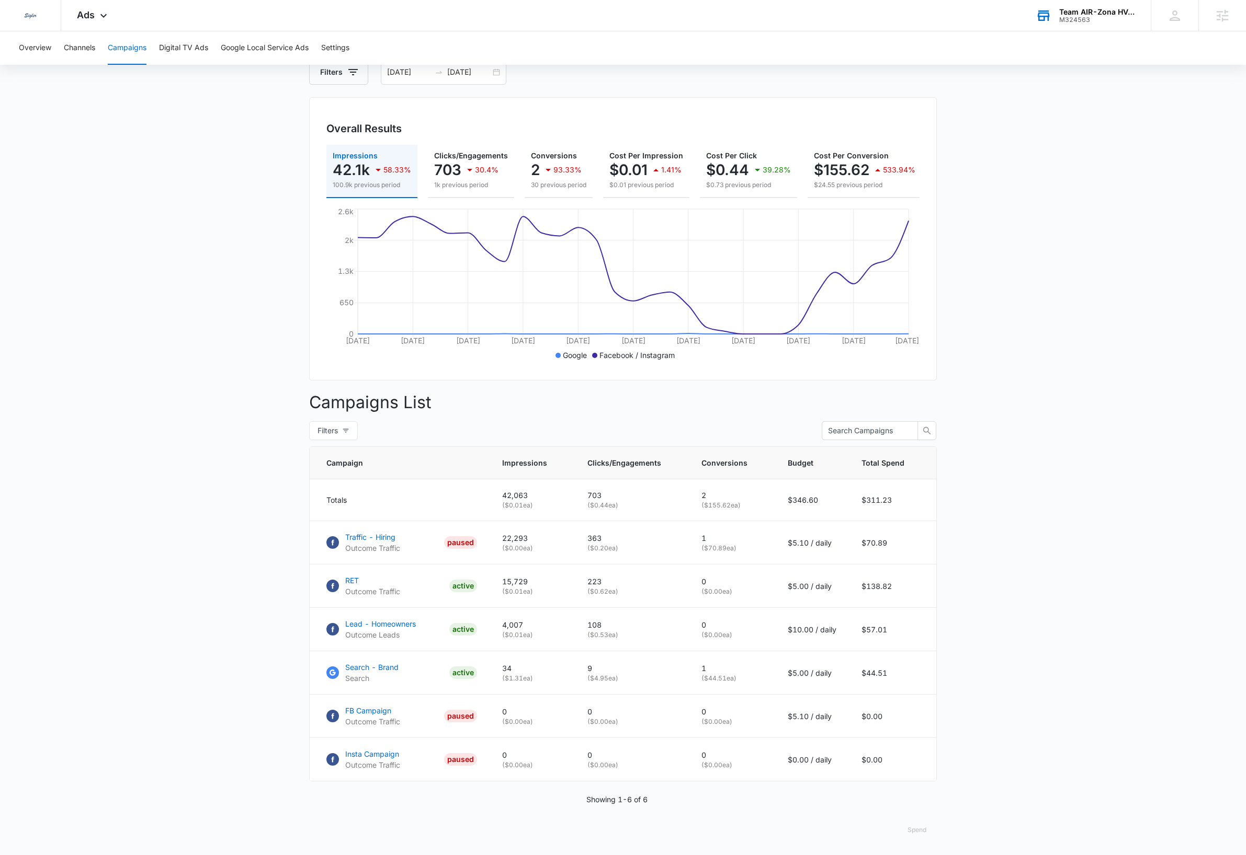
click at [920, 833] on button "Spend" at bounding box center [917, 830] width 40 height 25
click at [97, 13] on icon at bounding box center [103, 18] width 13 height 13
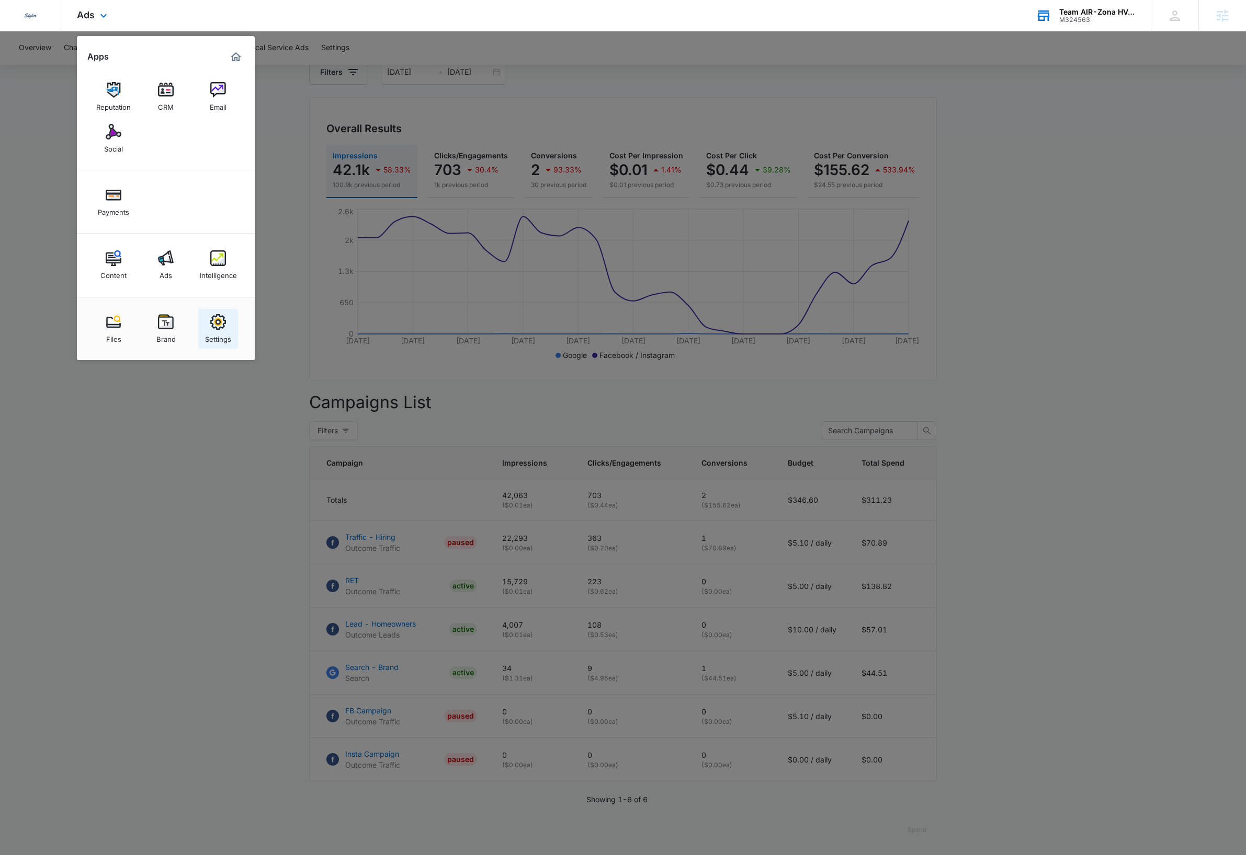
click at [220, 330] on img at bounding box center [218, 322] width 16 height 16
select select "3"
select select "US"
select select "America/Denver"
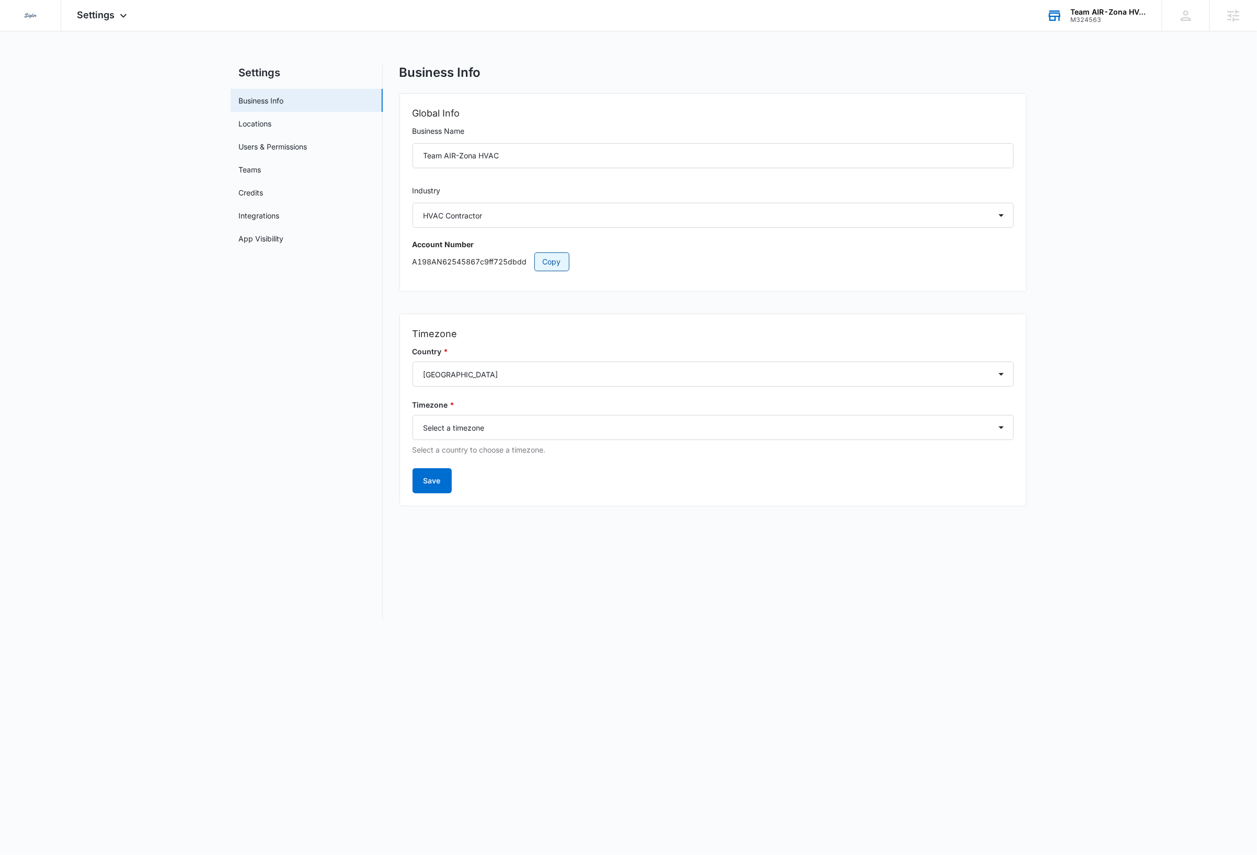
click at [558, 258] on span "Copy" at bounding box center [552, 262] width 18 height 12
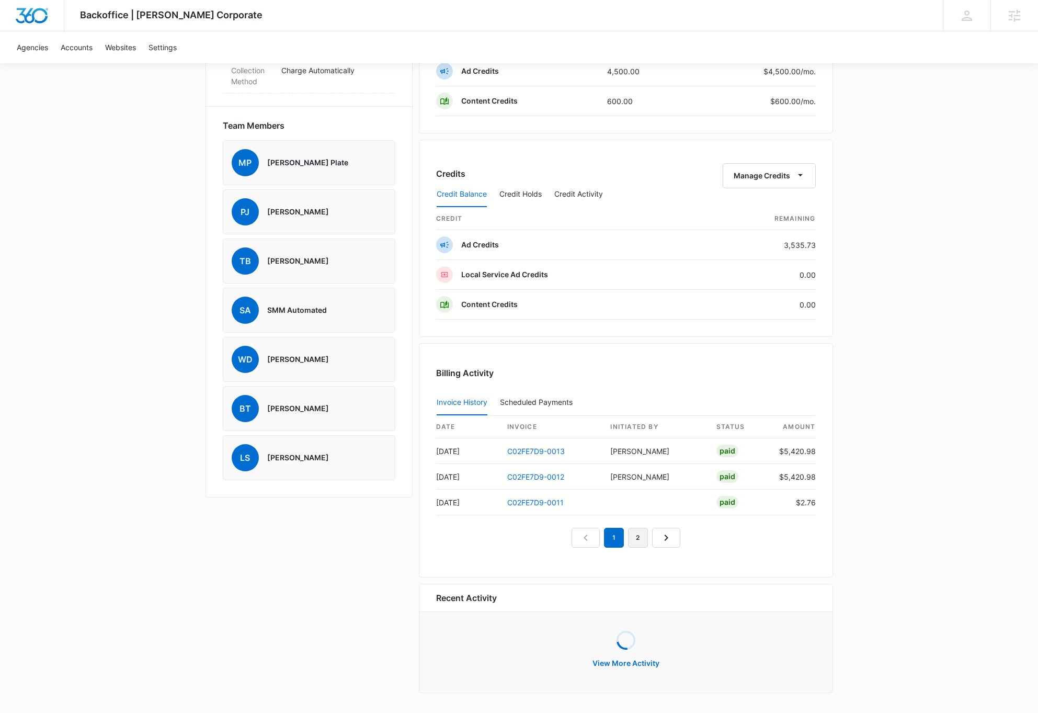
scroll to position [702, 0]
click at [639, 535] on link "2" at bounding box center [638, 538] width 20 height 20
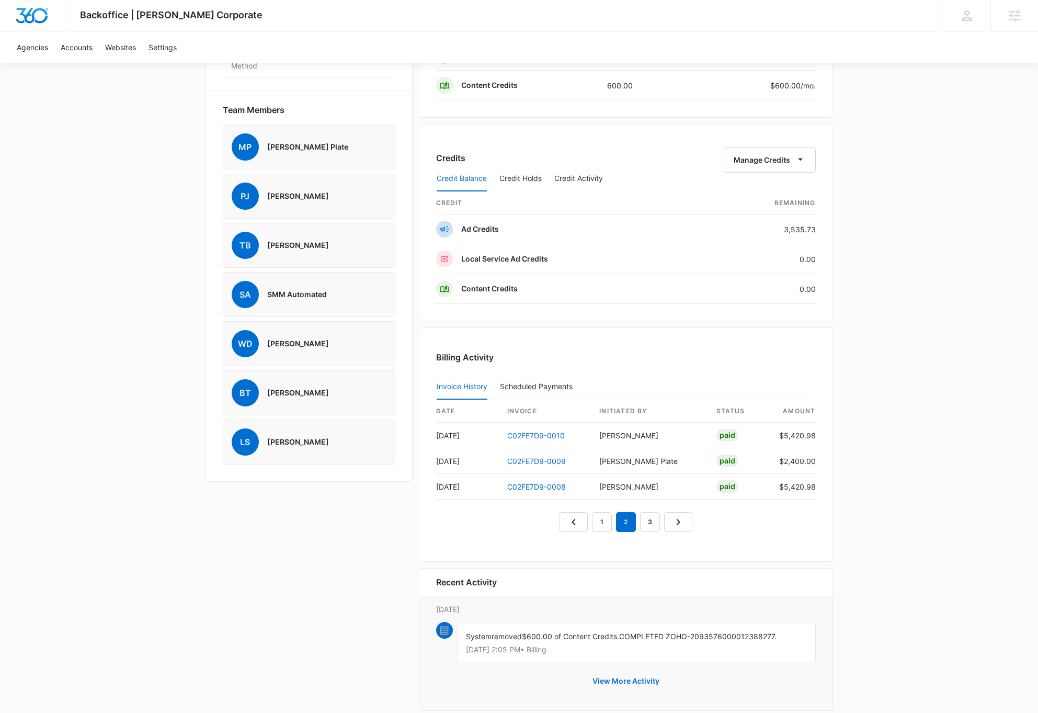
scroll to position [735, 0]
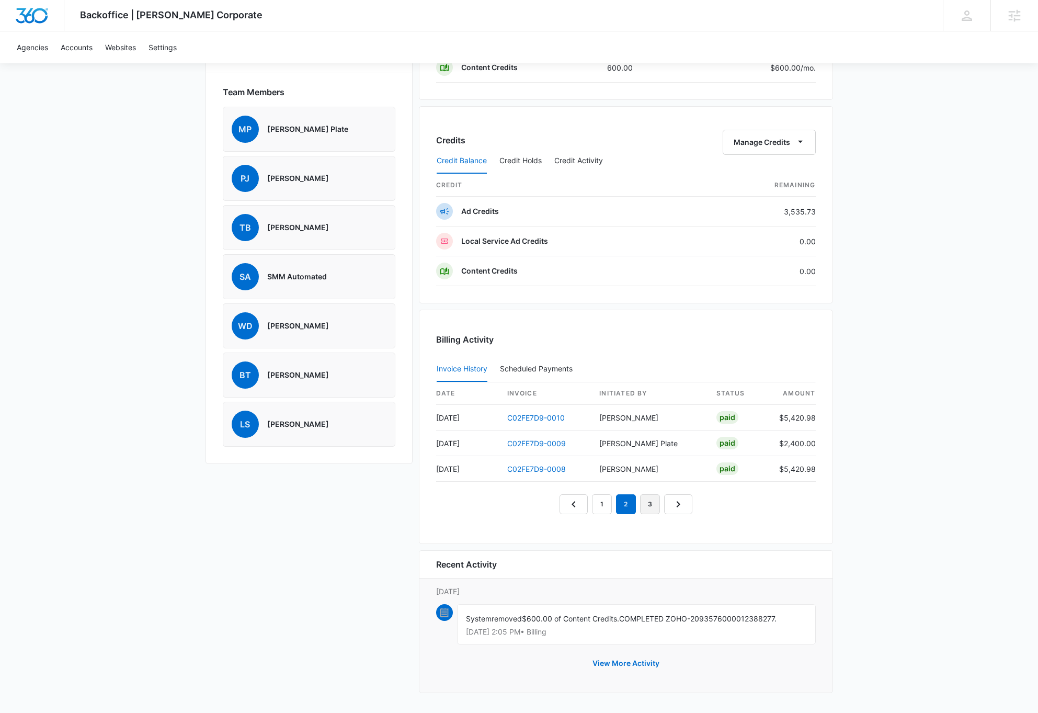
click at [649, 505] on link "3" at bounding box center [650, 504] width 20 height 20
click at [659, 500] on link "4" at bounding box center [662, 504] width 20 height 20
click at [673, 508] on link "5" at bounding box center [674, 504] width 20 height 20
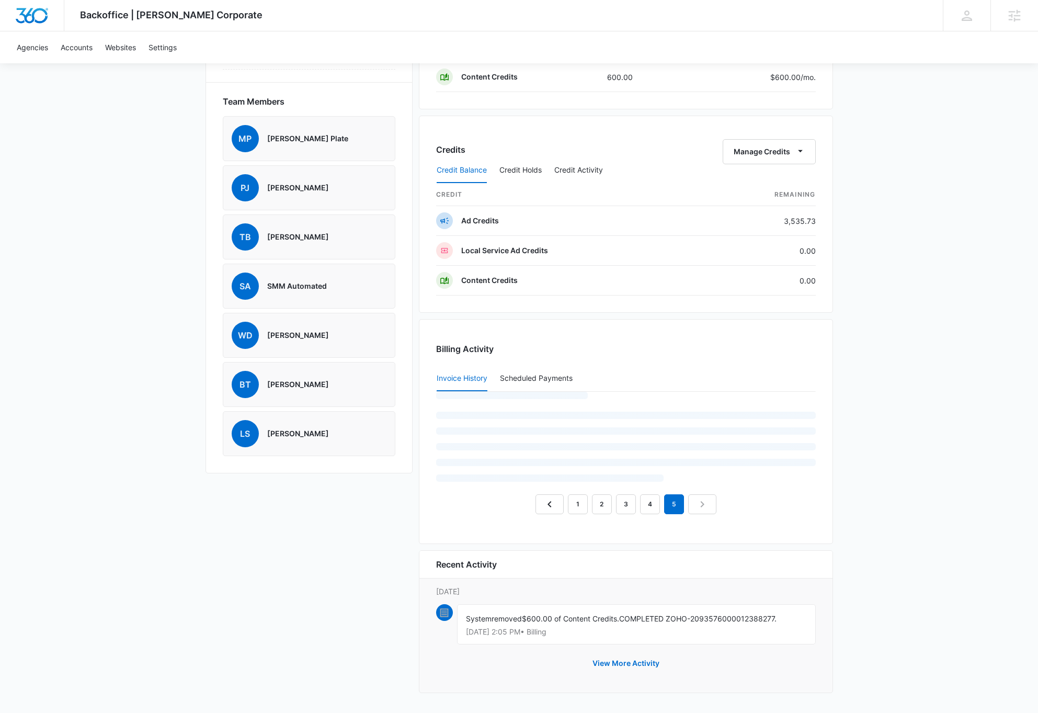
scroll to position [683, 0]
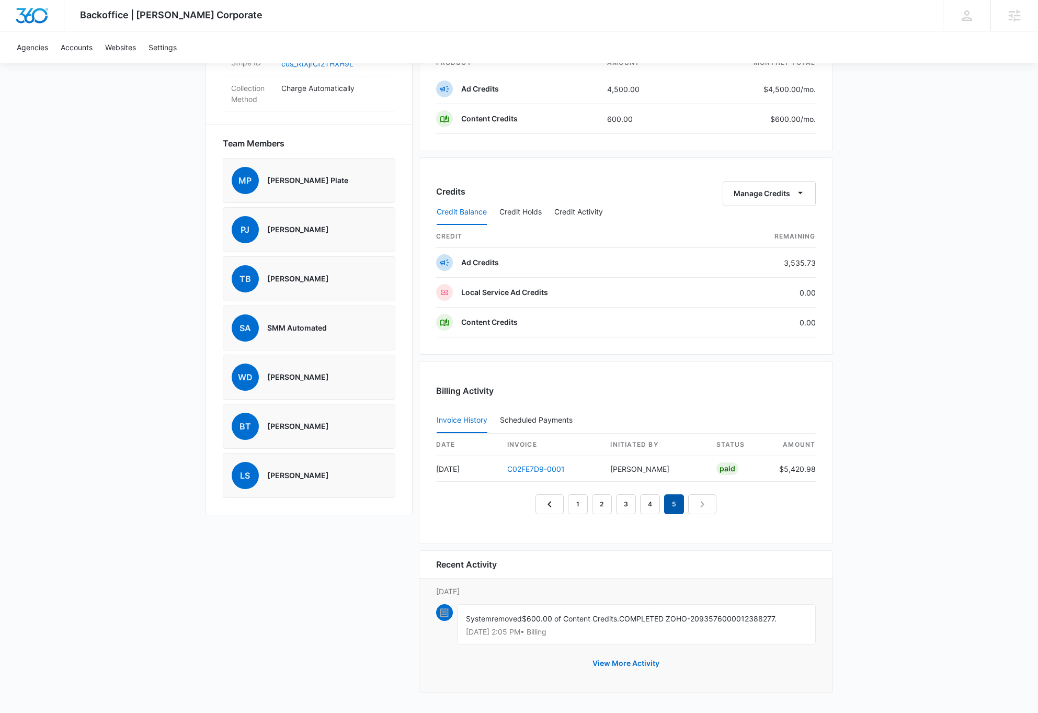
click at [675, 507] on em "5" at bounding box center [674, 504] width 20 height 20
